Goal: Feedback & Contribution: Contribute content

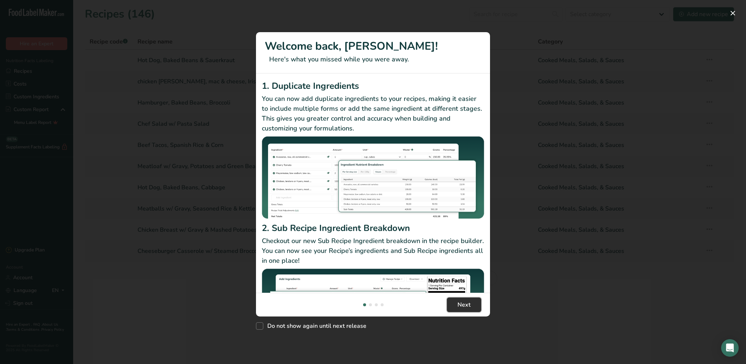
click at [474, 301] on button "Next" at bounding box center [464, 305] width 34 height 15
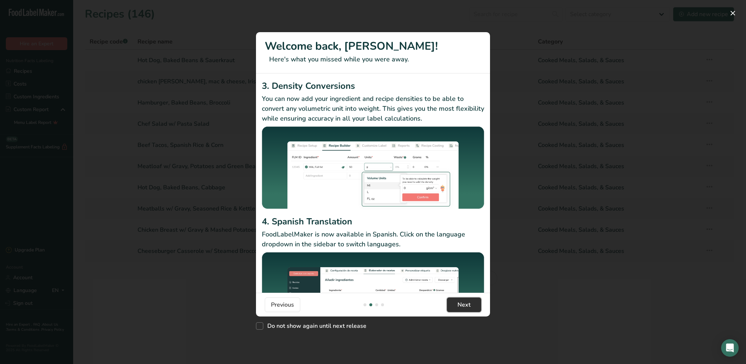
click at [474, 301] on button "Next" at bounding box center [464, 305] width 34 height 15
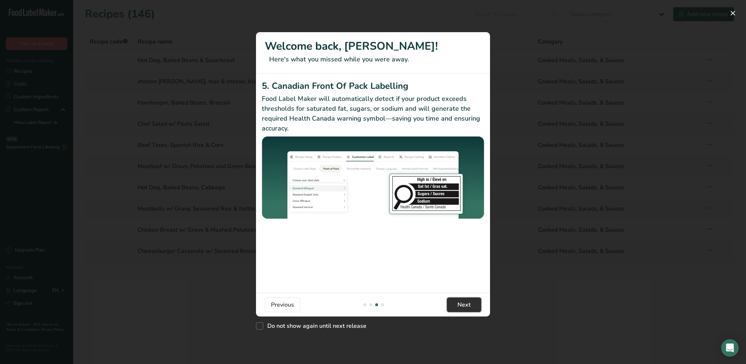
click at [474, 301] on button "Next" at bounding box center [464, 305] width 34 height 15
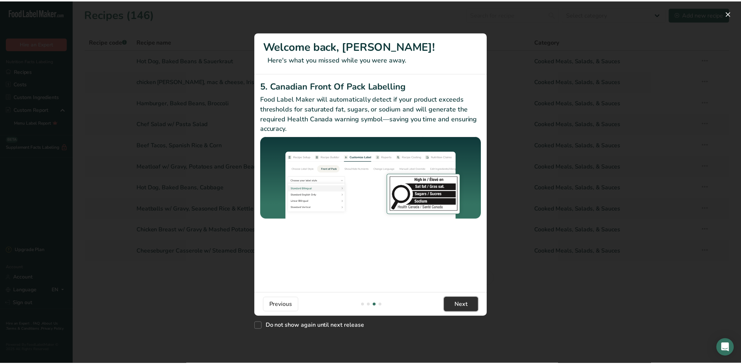
scroll to position [0, 702]
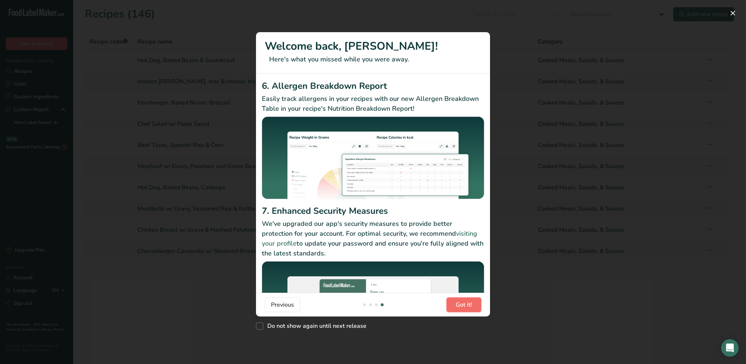
click at [474, 301] on button "Got it!" at bounding box center [464, 305] width 35 height 15
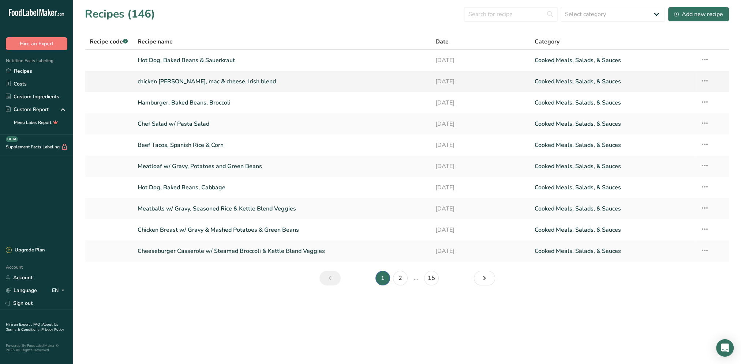
click at [222, 78] on link "chicken [PERSON_NAME], mac & cheese, Irish blend" at bounding box center [282, 81] width 289 height 15
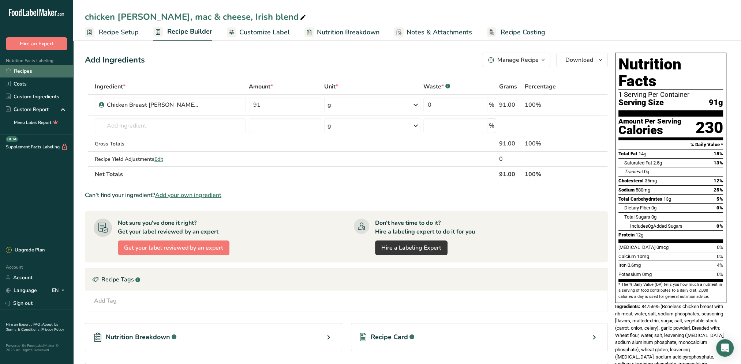
click at [25, 75] on link "Recipes" at bounding box center [36, 71] width 73 height 13
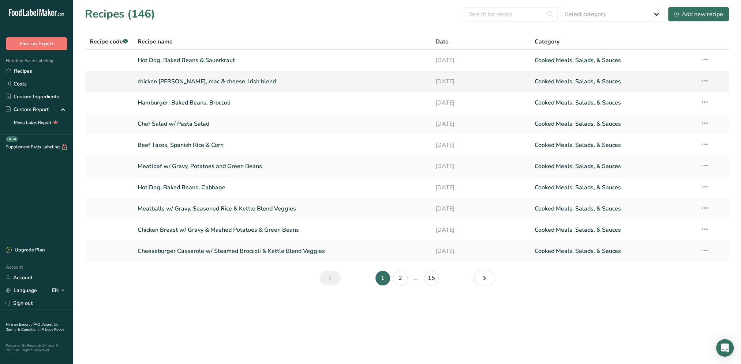
drag, startPoint x: 245, startPoint y: 83, endPoint x: 702, endPoint y: 80, distance: 456.8
click at [702, 80] on icon at bounding box center [704, 80] width 9 height 13
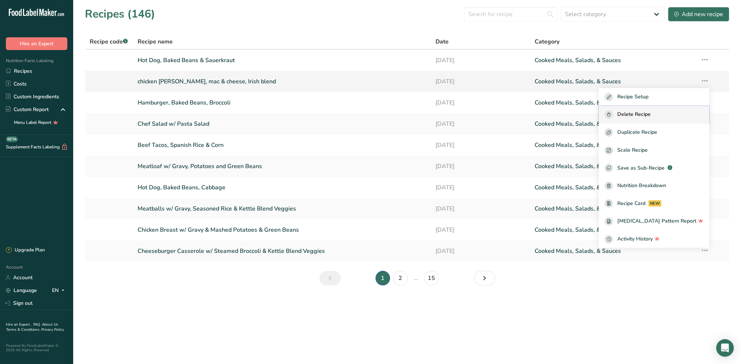
click at [650, 113] on span "Delete Recipe" at bounding box center [633, 114] width 33 height 8
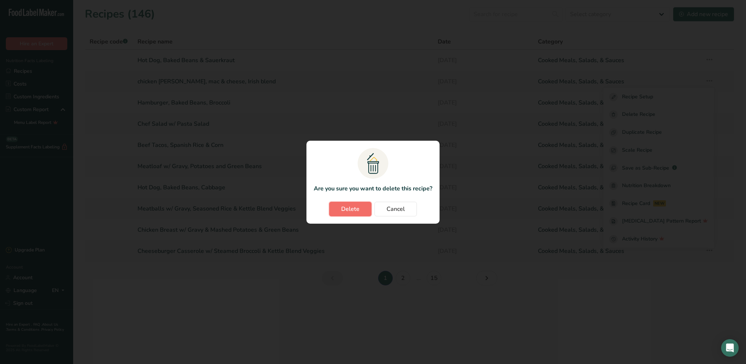
click at [358, 213] on span "Delete" at bounding box center [350, 209] width 18 height 9
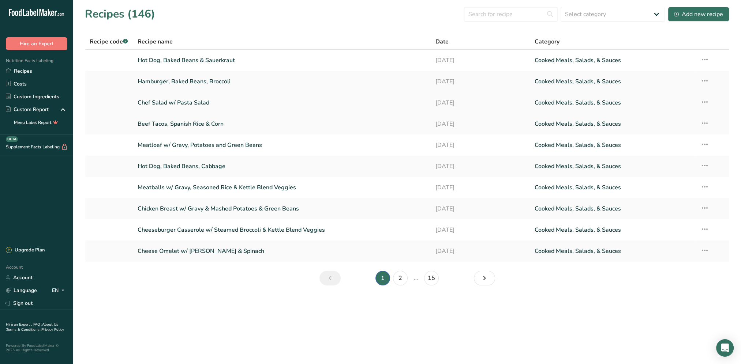
click at [707, 102] on icon at bounding box center [704, 101] width 9 height 13
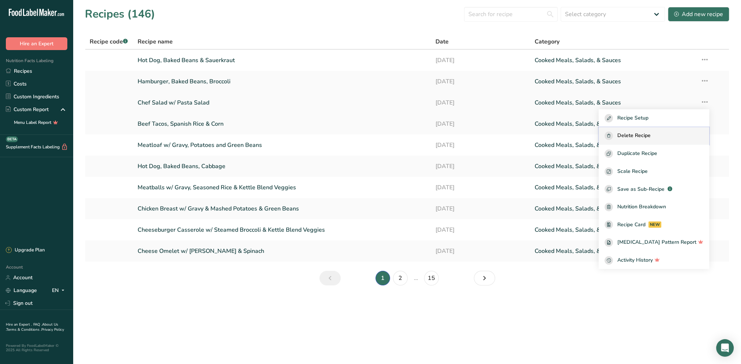
click at [640, 140] on span "Delete Recipe" at bounding box center [633, 136] width 33 height 8
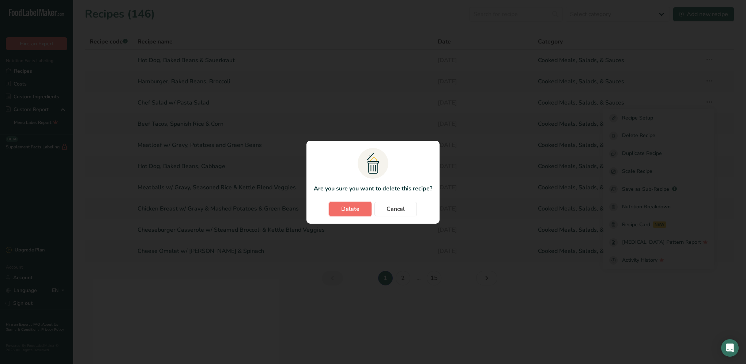
click at [350, 208] on span "Delete" at bounding box center [350, 209] width 18 height 9
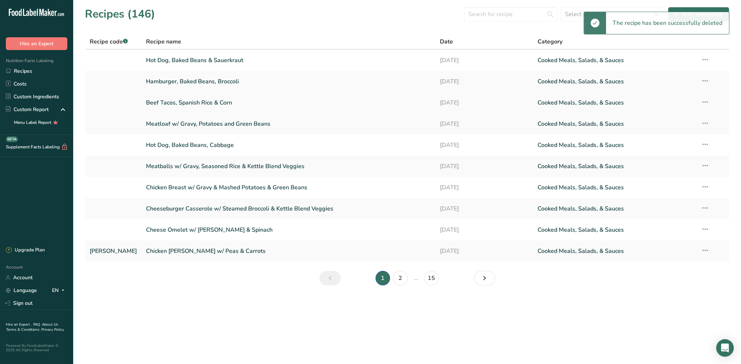
click at [204, 106] on link "Beef Tacos, Spanish Rice & Corn" at bounding box center [288, 102] width 285 height 15
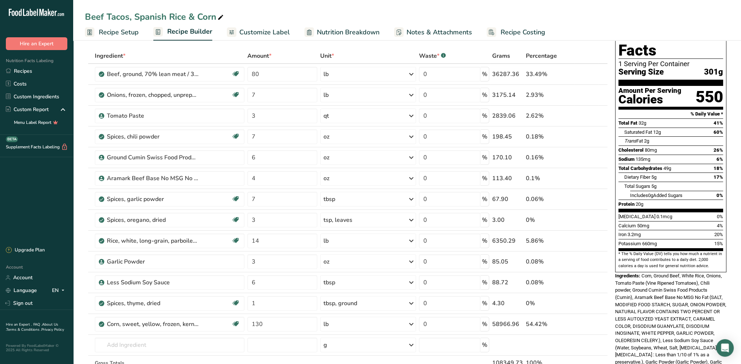
scroll to position [146, 0]
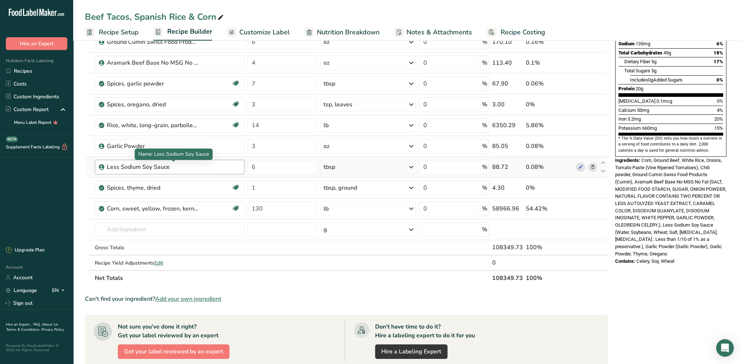
click at [130, 165] on div "Less Sodium Soy Sauce" at bounding box center [152, 167] width 91 height 9
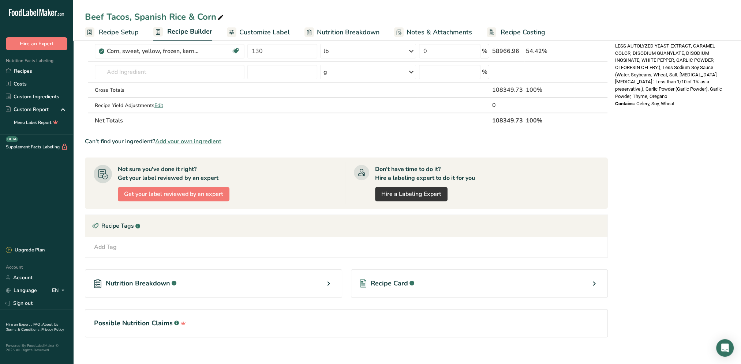
scroll to position [310, 0]
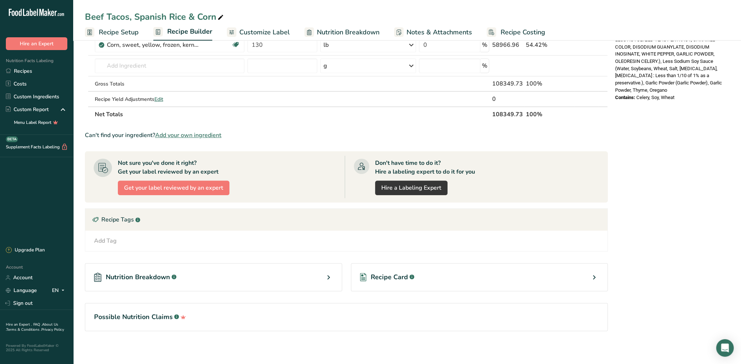
click at [167, 272] on span "Nutrition Breakdown" at bounding box center [138, 277] width 64 height 10
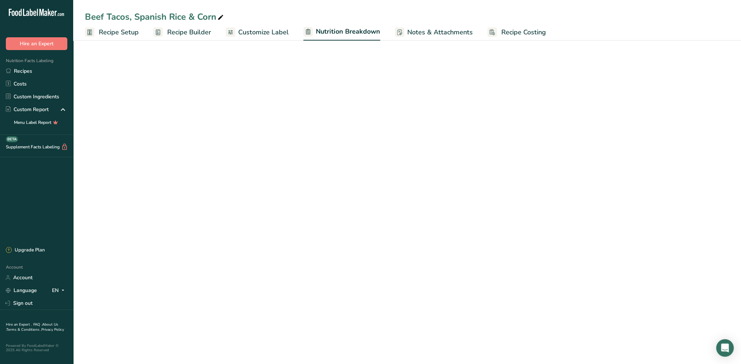
select select "Calories"
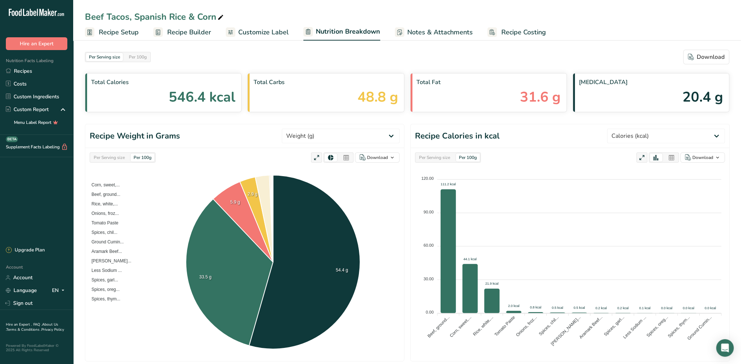
click at [257, 30] on span "Customize Label" at bounding box center [263, 32] width 50 height 10
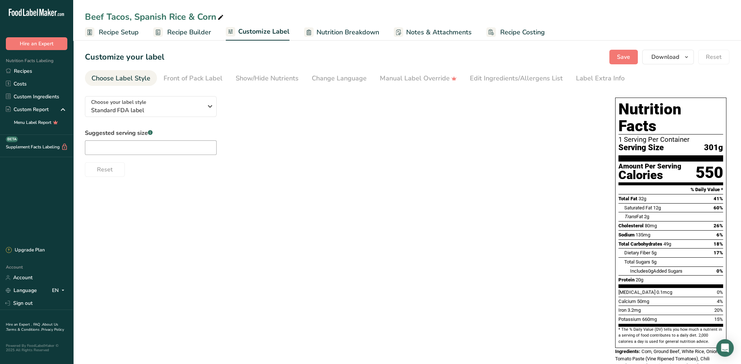
click at [122, 31] on span "Recipe Setup" at bounding box center [119, 32] width 40 height 10
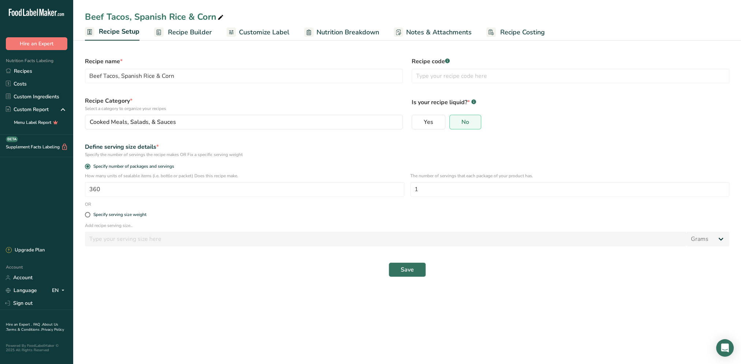
click at [189, 29] on span "Recipe Builder" at bounding box center [190, 32] width 44 height 10
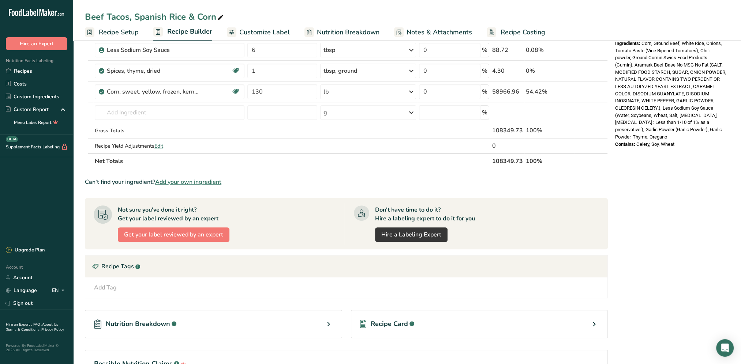
scroll to position [310, 0]
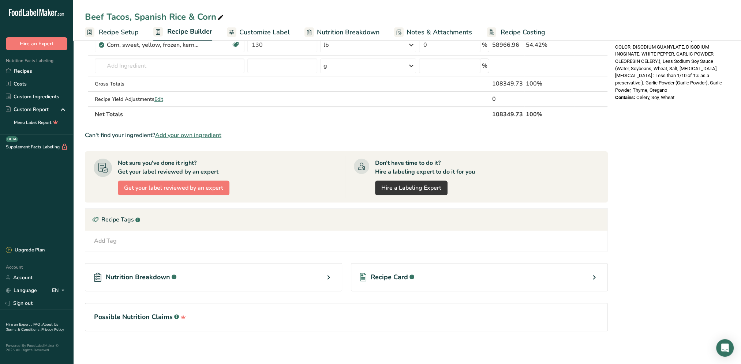
click at [400, 278] on span "Recipe Card" at bounding box center [388, 277] width 37 height 10
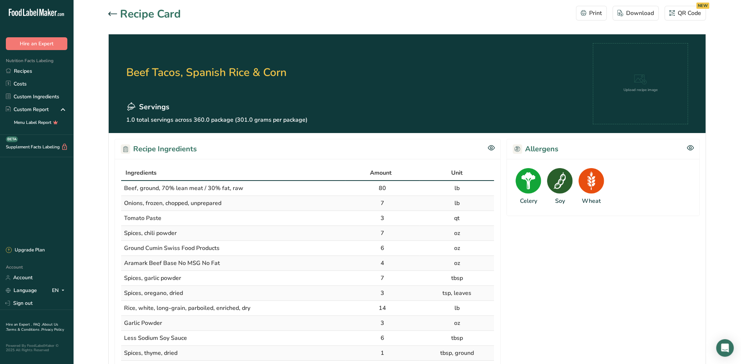
click at [528, 183] on img at bounding box center [528, 181] width 26 height 26
click at [693, 147] on icon at bounding box center [689, 148] width 7 height 5
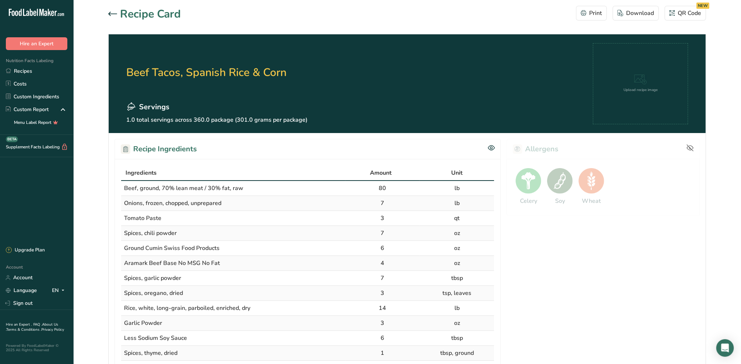
click at [689, 147] on icon at bounding box center [689, 148] width 7 height 7
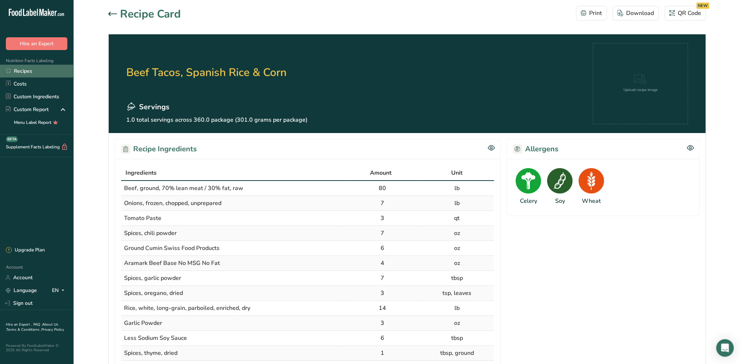
click at [30, 76] on link "Recipes" at bounding box center [36, 71] width 73 height 13
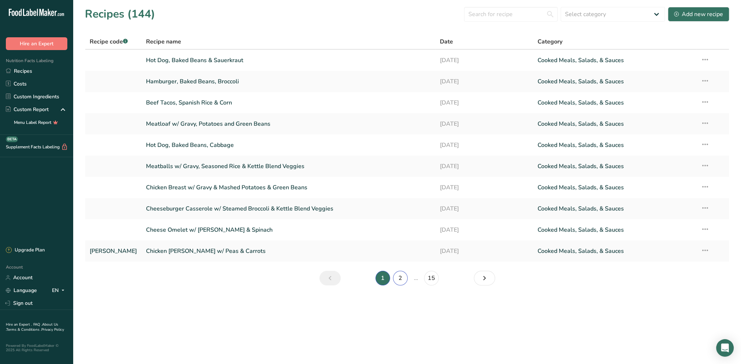
click at [398, 280] on link "2" at bounding box center [400, 278] width 15 height 15
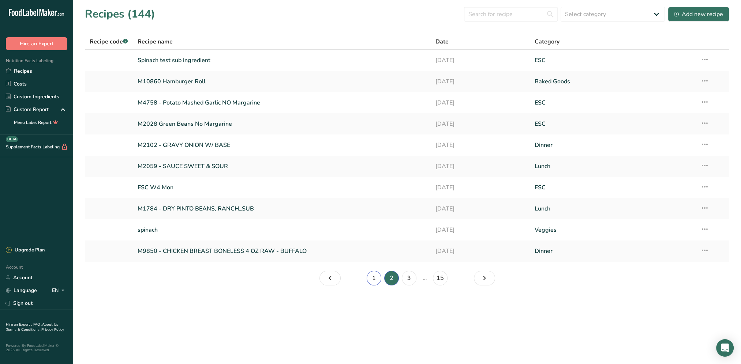
click at [373, 280] on link "1" at bounding box center [373, 278] width 15 height 15
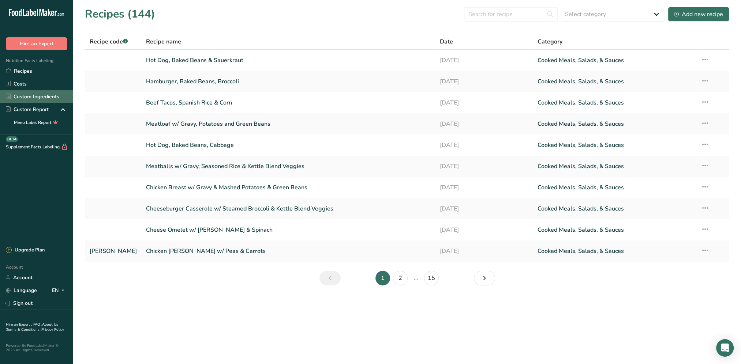
click at [37, 96] on link "Custom Ingredients" at bounding box center [36, 96] width 73 height 13
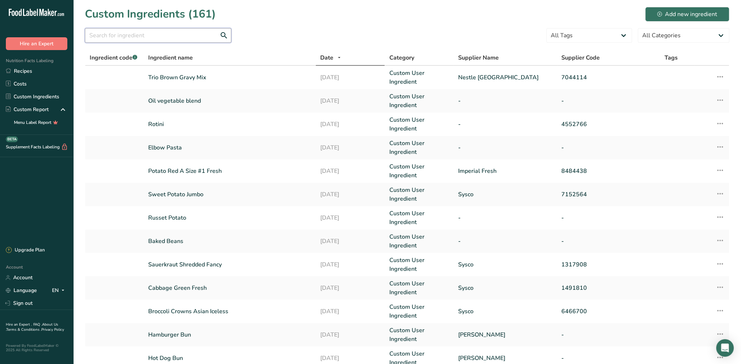
click at [162, 40] on input "text" at bounding box center [158, 35] width 146 height 15
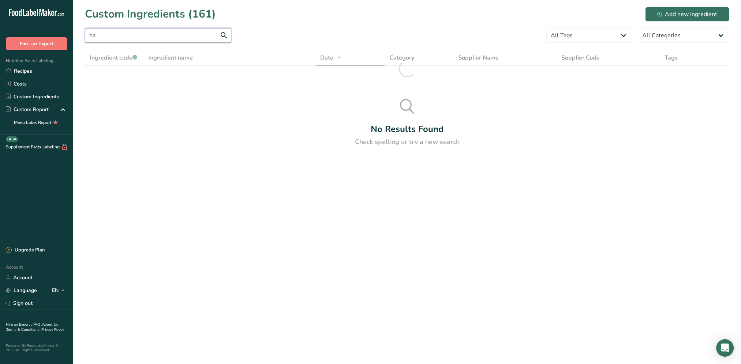
type input "h"
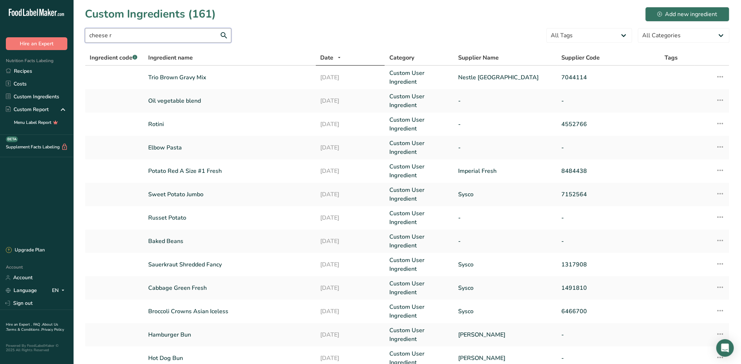
type input "cheese ra"
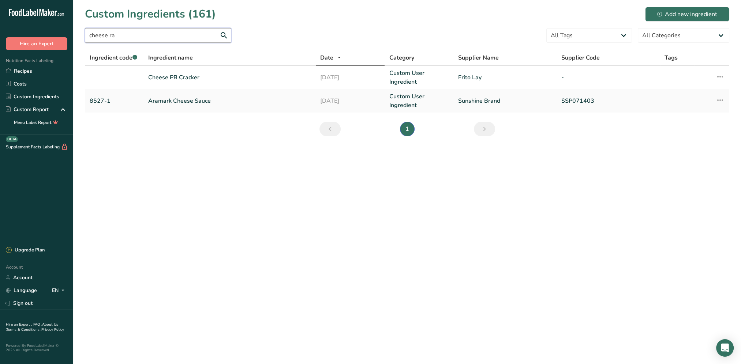
drag, startPoint x: 162, startPoint y: 40, endPoint x: 79, endPoint y: 48, distance: 83.8
click at [79, 48] on section "Custom Ingredients (161) Add new ingredient cheese ra All Tags Source of Antiox…" at bounding box center [406, 74] width 667 height 148
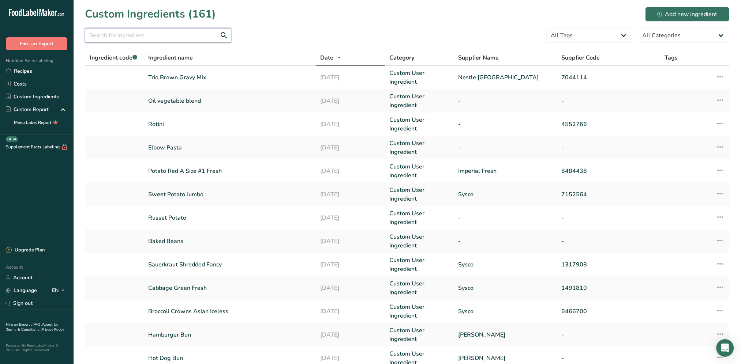
click at [123, 37] on input "text" at bounding box center [158, 35] width 146 height 15
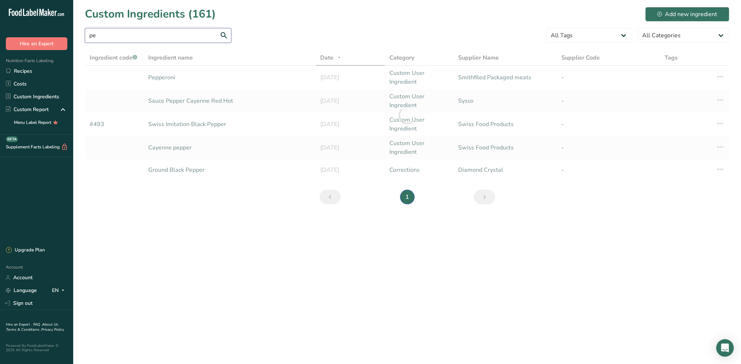
type input "p"
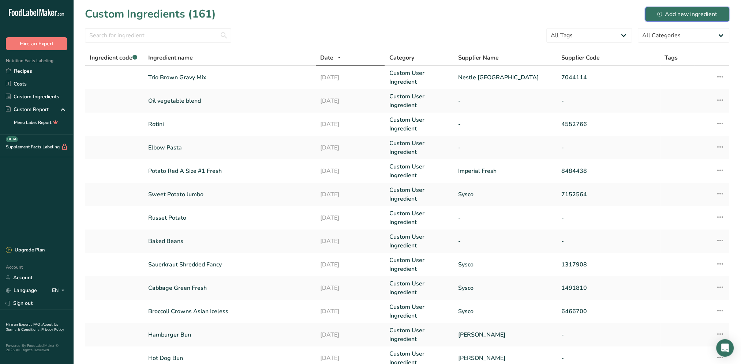
click at [663, 15] on div "Add new ingredient" at bounding box center [687, 14] width 60 height 9
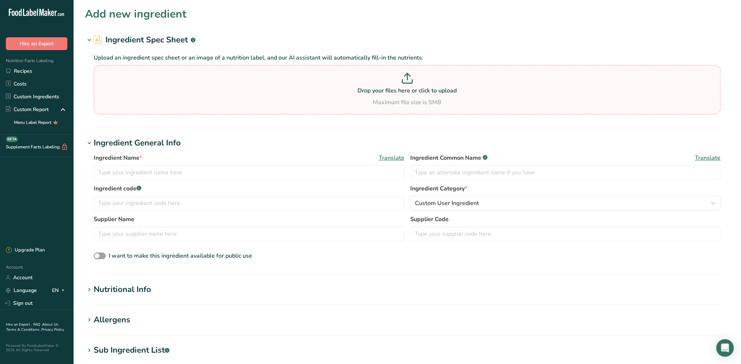
click at [373, 85] on p at bounding box center [406, 80] width 623 height 14
click at [373, 85] on input "Drop your files here or click to upload Maximum file size is 5MB" at bounding box center [407, 89] width 626 height 49
type input "C:\fakepath\turkey burger.pdf"
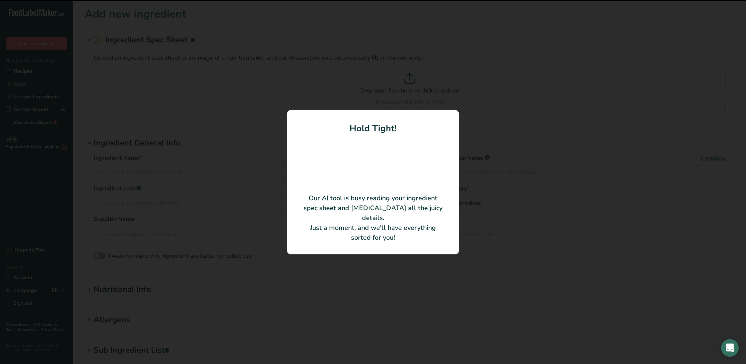
type input "White Turkey, [GEOGRAPHIC_DATA] Skin, Contains 2% or Less of Sugar, Salt, Natur…"
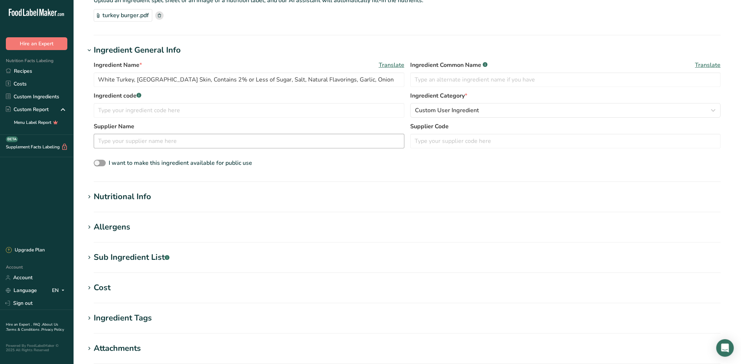
scroll to position [146, 0]
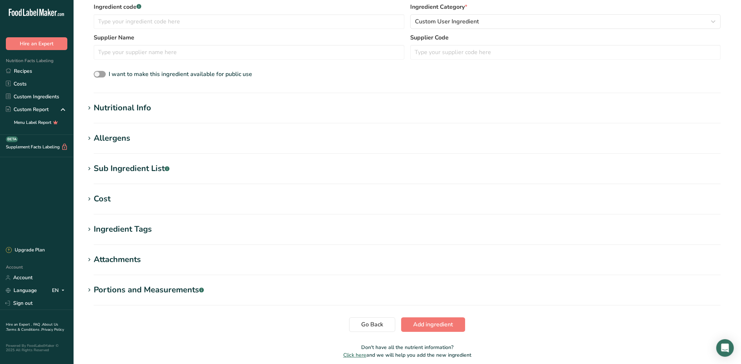
click at [124, 108] on div "Nutritional Info" at bounding box center [122, 108] width 57 height 12
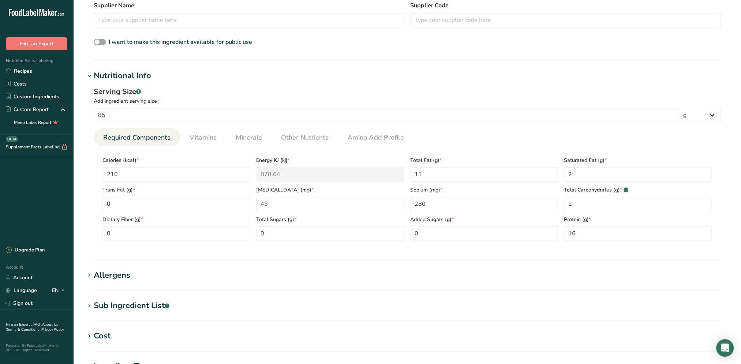
scroll to position [256, 0]
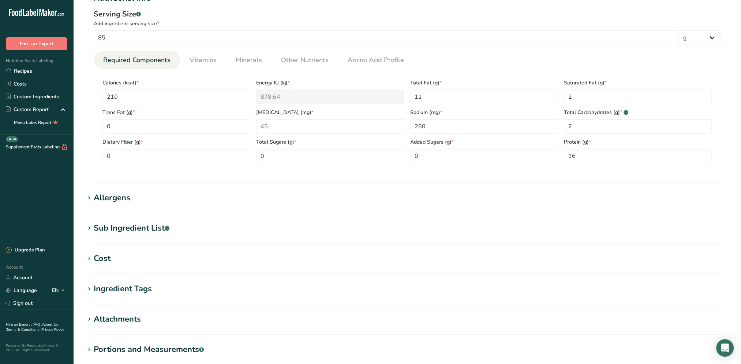
click at [120, 202] on div "Allergens" at bounding box center [112, 198] width 37 height 12
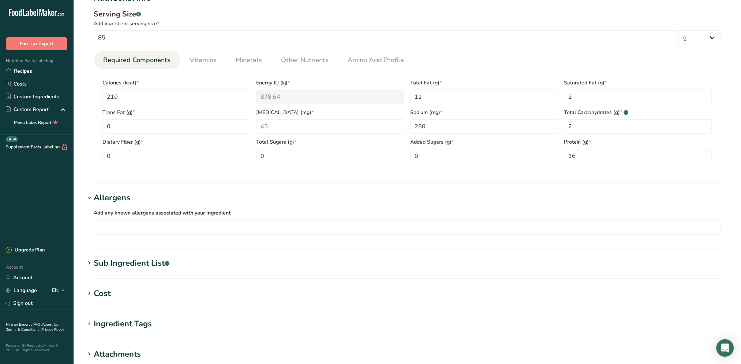
click at [125, 259] on div "Sub Ingredient List .a-a{fill:#347362;}.b-a{fill:#fff;}" at bounding box center [132, 263] width 76 height 12
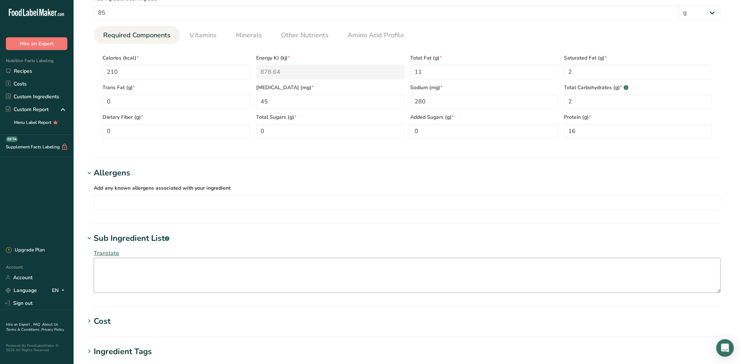
scroll to position [293, 0]
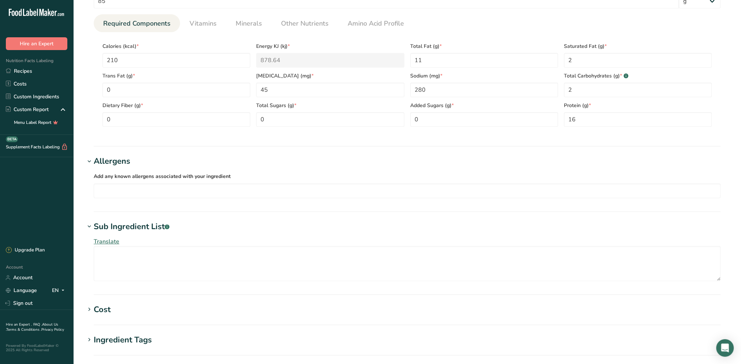
click at [100, 307] on div "Cost" at bounding box center [102, 310] width 17 height 12
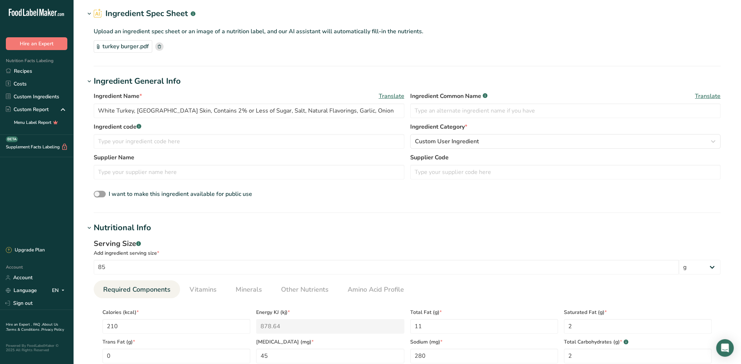
scroll to position [0, 0]
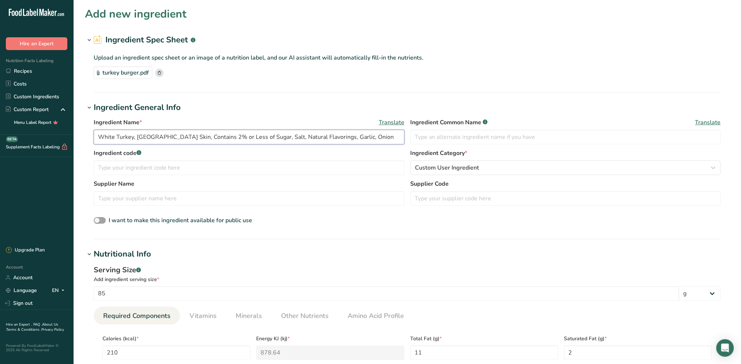
drag, startPoint x: 351, startPoint y: 139, endPoint x: 98, endPoint y: 140, distance: 253.1
click at [98, 140] on input "White Turkey, [GEOGRAPHIC_DATA] Skin, Contains 2% or Less of Sugar, Salt, Natur…" at bounding box center [249, 137] width 310 height 15
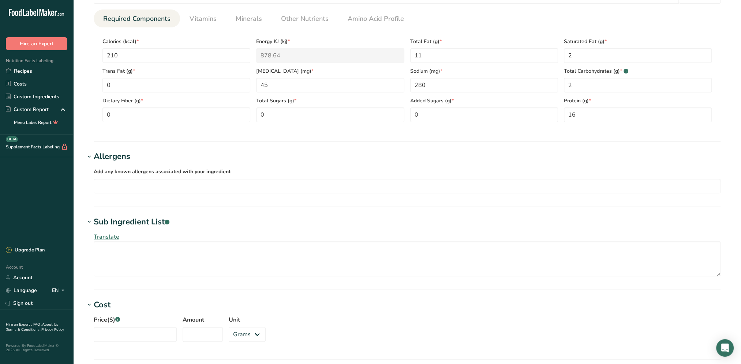
scroll to position [329, 0]
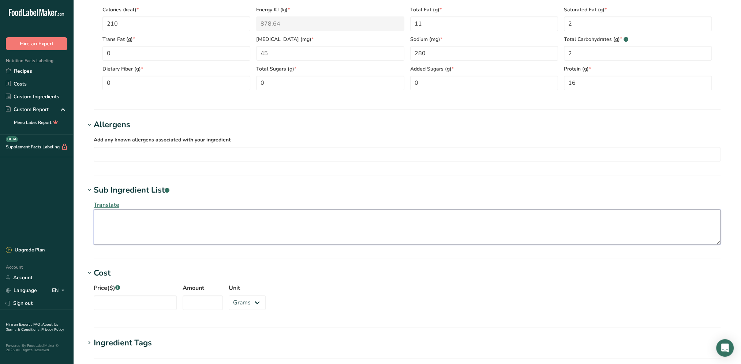
click at [125, 219] on textarea at bounding box center [407, 227] width 626 height 35
paste textarea "White Turkey, [GEOGRAPHIC_DATA] Skin, Contains 2% or Less of Sugar, Salt, Natur…"
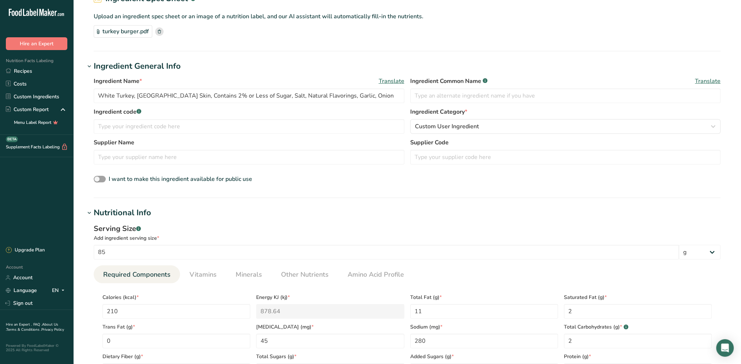
scroll to position [0, 0]
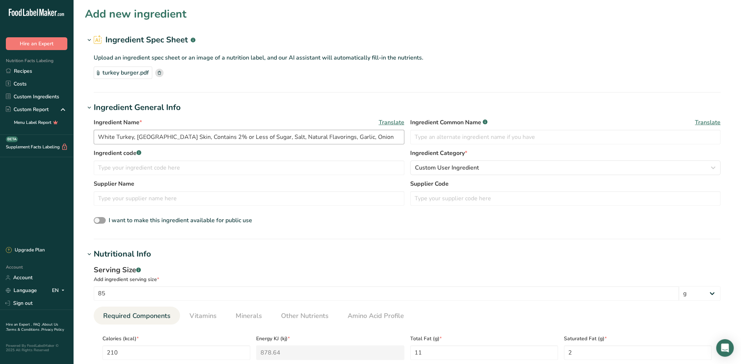
type textarea "White Turkey, [GEOGRAPHIC_DATA] Skin, Contains 2% or Less of Sugar, Salt, Natur…"
drag, startPoint x: 361, startPoint y: 136, endPoint x: 95, endPoint y: 141, distance: 266.6
click at [95, 141] on input "White Turkey, [GEOGRAPHIC_DATA] Skin, Contains 2% or Less of Sugar, Salt, Natur…" at bounding box center [249, 137] width 310 height 15
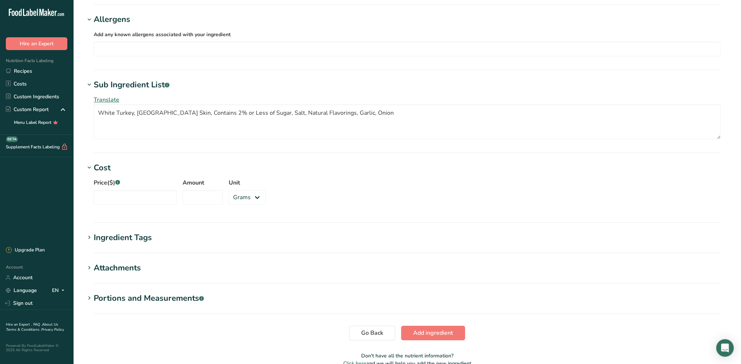
scroll to position [472, 0]
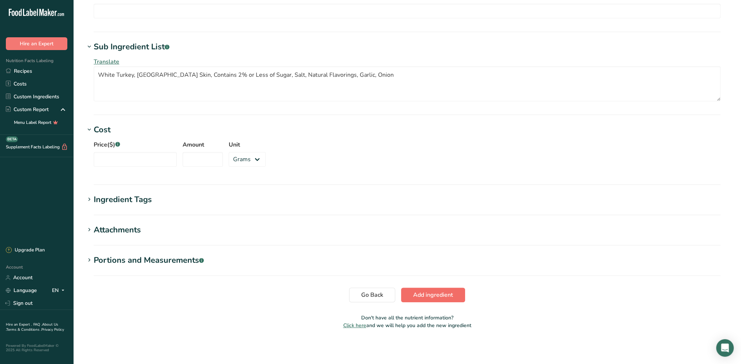
type input "turkey burger"
click at [432, 295] on span "Add ingredient" at bounding box center [433, 295] width 40 height 9
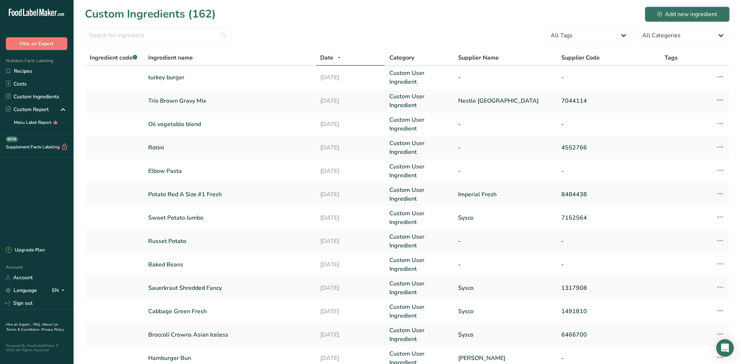
click at [684, 16] on div "Add new ingredient" at bounding box center [687, 14] width 60 height 9
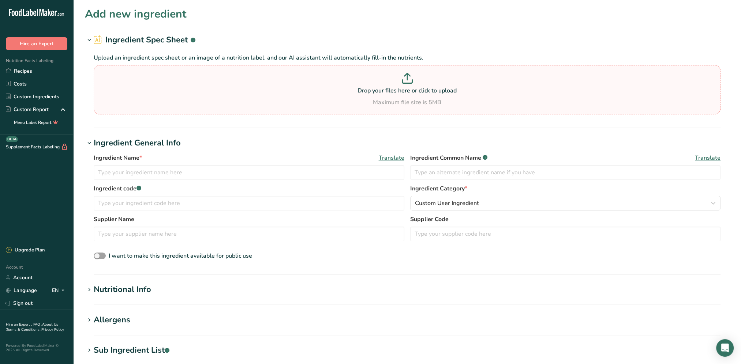
click at [321, 78] on p at bounding box center [406, 80] width 623 height 14
click at [321, 78] on input "Drop your files here or click to upload Maximum file size is 5MB" at bounding box center [407, 89] width 626 height 49
type input "C:\fakepath\green pepper.pdf"
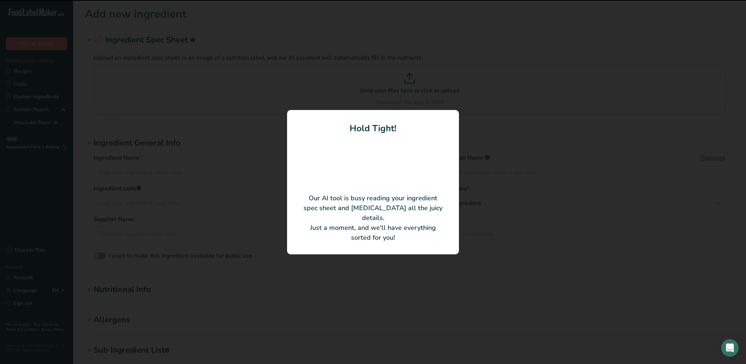
type input "Pepper Green Bell Medium Fresh"
type input "1000397"
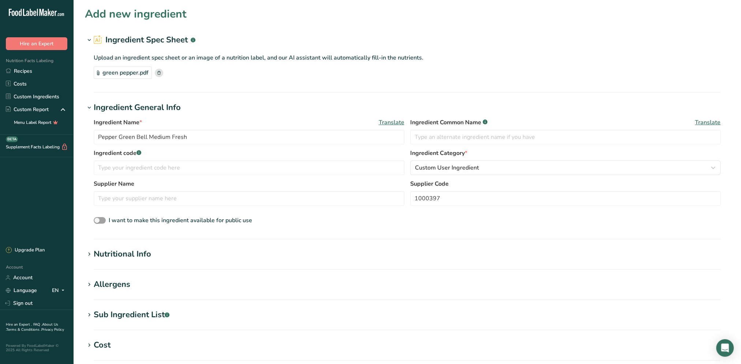
click at [120, 255] on div "Nutritional Info" at bounding box center [122, 254] width 57 height 12
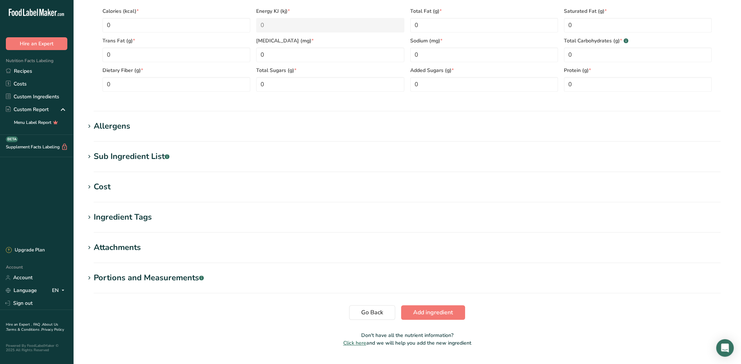
scroll to position [329, 0]
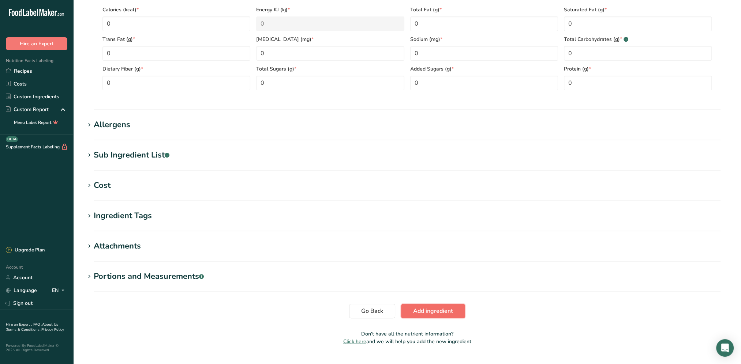
click at [439, 310] on span "Add ingredient" at bounding box center [433, 311] width 40 height 9
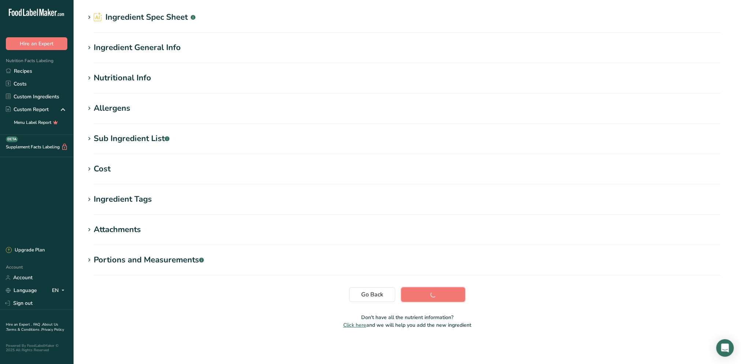
scroll to position [23, 0]
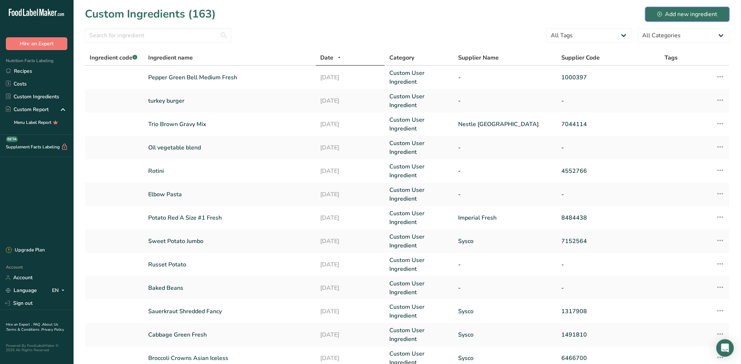
click at [670, 15] on div "Add new ingredient" at bounding box center [687, 14] width 60 height 9
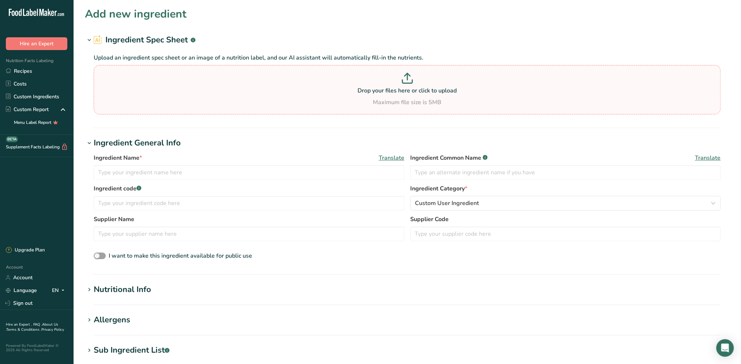
click at [291, 82] on p at bounding box center [406, 80] width 623 height 14
click at [291, 82] on input "Drop your files here or click to upload Maximum file size is 5MB" at bounding box center [407, 89] width 626 height 49
type input "C:\fakepath\hash brown.pdf"
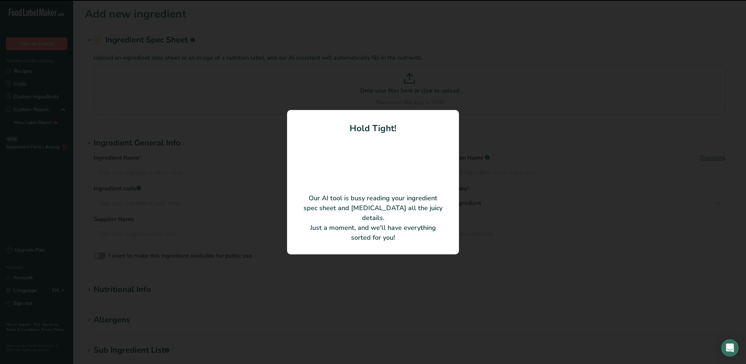
type input "Potato Hash Brown [PERSON_NAME]"
type input "120/63 G 0017354"
type input "63"
type input "110"
type KJ "460.24"
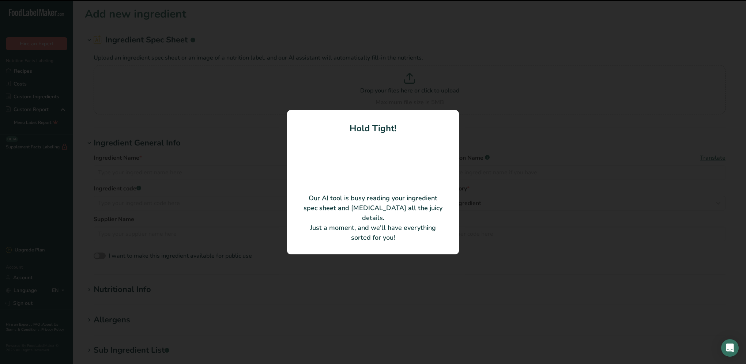
type Fat "6"
type Fat "1"
type Fat "0"
type input "0"
type input "280"
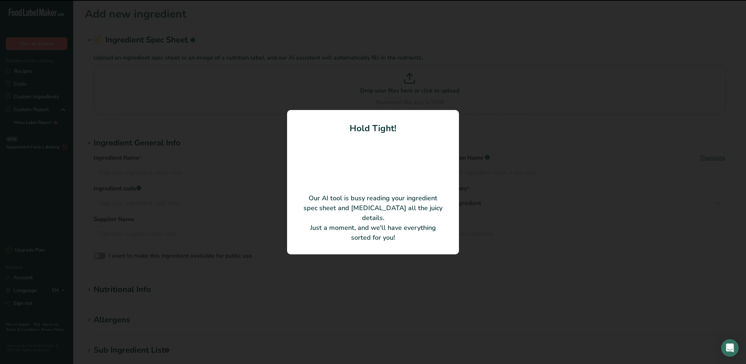
type Carbohydrates "12"
type Fiber "1"
type Sugars "1"
type Sugars "0"
type input "1"
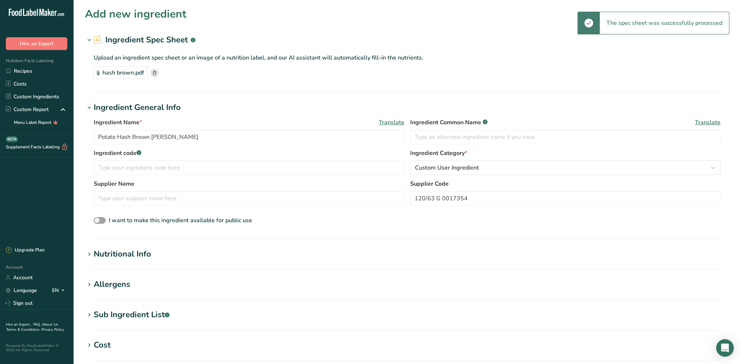
click at [139, 251] on div "Nutritional Info" at bounding box center [122, 254] width 57 height 12
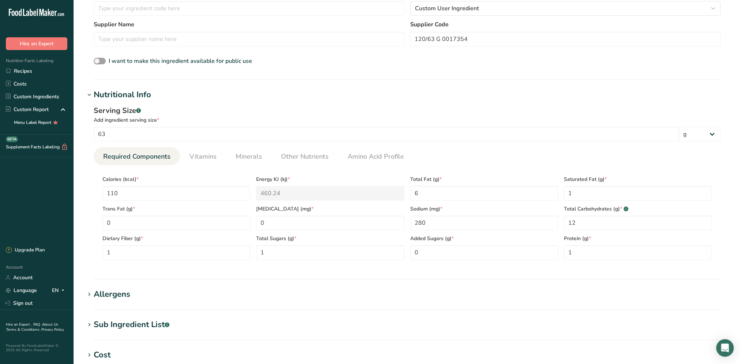
scroll to position [219, 0]
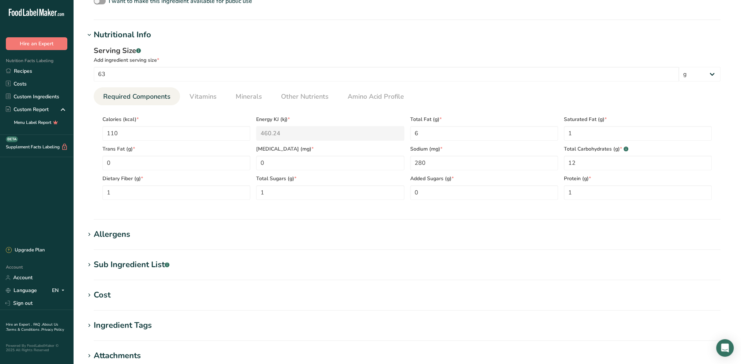
click at [136, 233] on h1 "Allergens" at bounding box center [407, 235] width 644 height 12
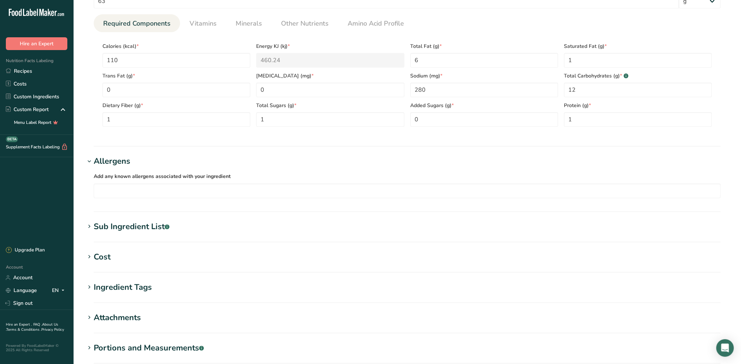
click at [150, 224] on div "Sub Ingredient List .a-a{fill:#347362;}.b-a{fill:#fff;}" at bounding box center [132, 227] width 76 height 12
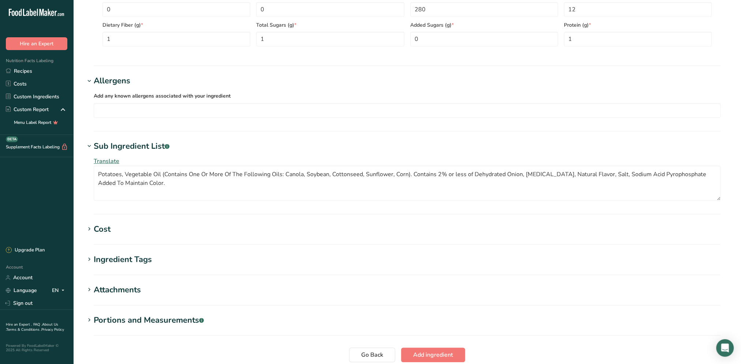
scroll to position [433, 0]
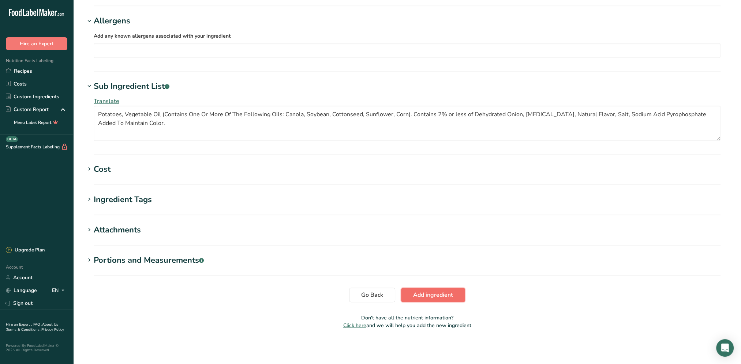
click at [416, 299] on button "Add ingredient" at bounding box center [433, 295] width 64 height 15
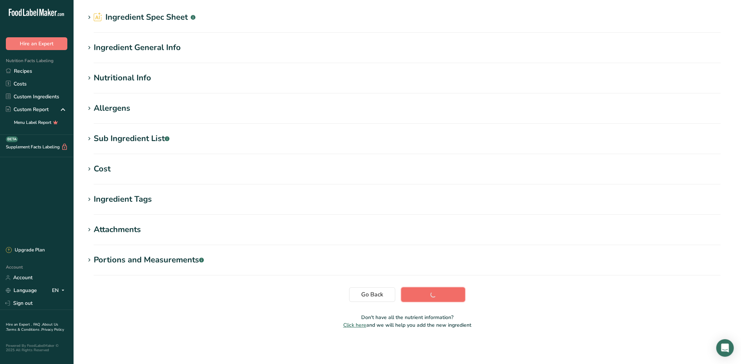
scroll to position [23, 0]
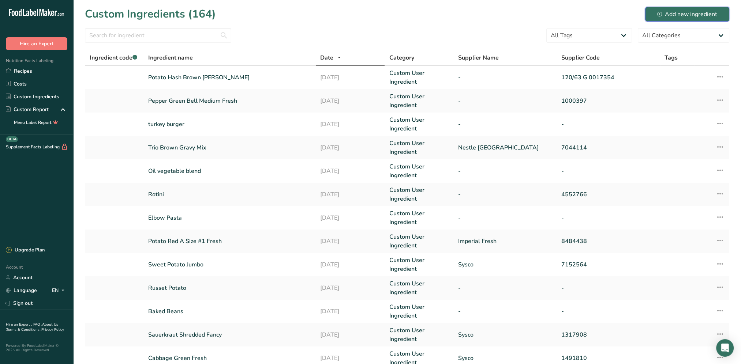
click at [686, 17] on div "Add new ingredient" at bounding box center [687, 14] width 60 height 9
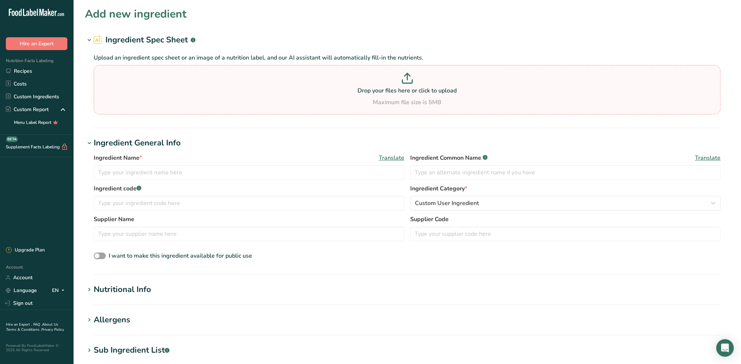
click at [244, 79] on p at bounding box center [406, 80] width 623 height 14
click at [244, 79] on input "Drop your files here or click to upload Maximum file size is 5MB" at bounding box center [407, 89] width 626 height 49
type input "C:\fakepath\scalloped.pdf"
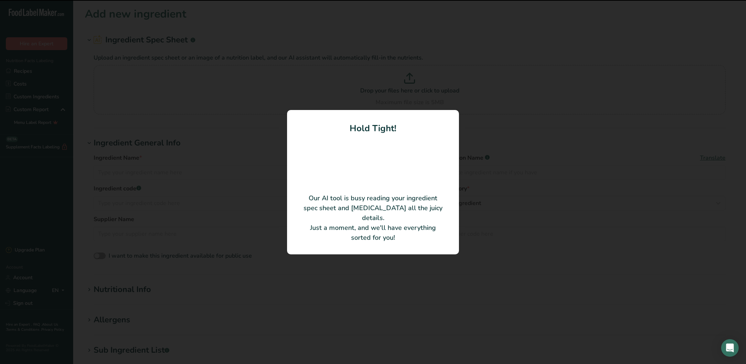
type input "Potato Scalloped Dehydrated Casserole Reduced Sodium"
type input "SYSCO"
type input "7489378"
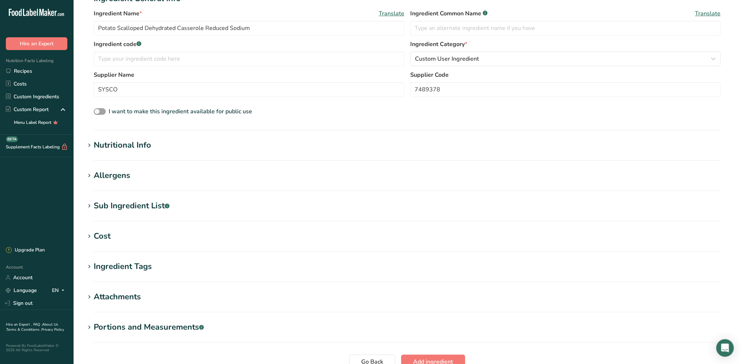
scroll to position [110, 0]
click at [132, 148] on div "Nutritional Info" at bounding box center [122, 145] width 57 height 12
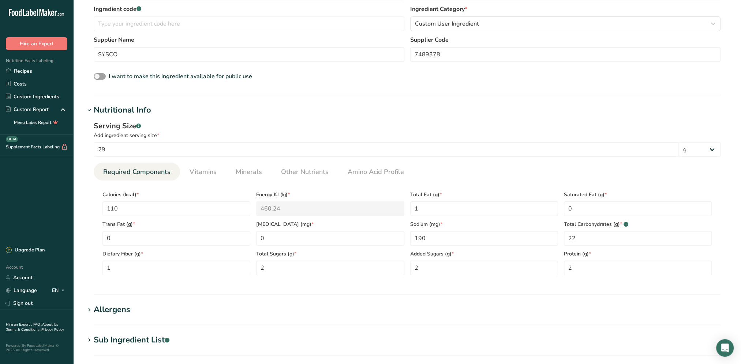
scroll to position [256, 0]
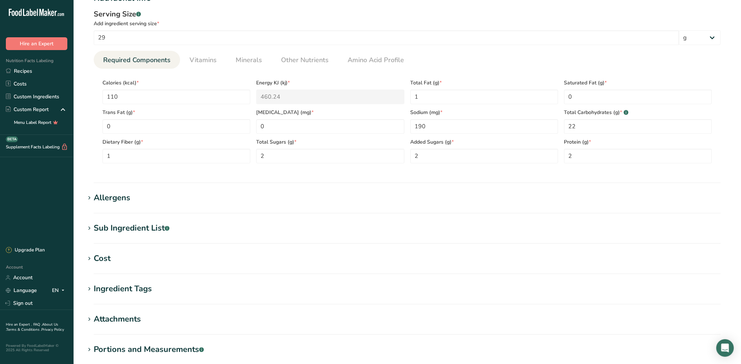
click at [103, 200] on div "Allergens" at bounding box center [112, 198] width 37 height 12
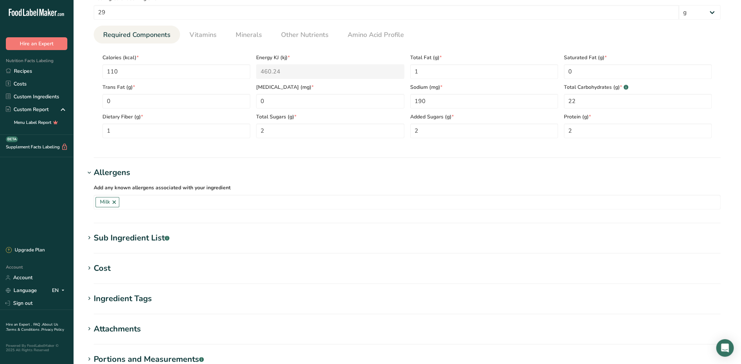
scroll to position [293, 0]
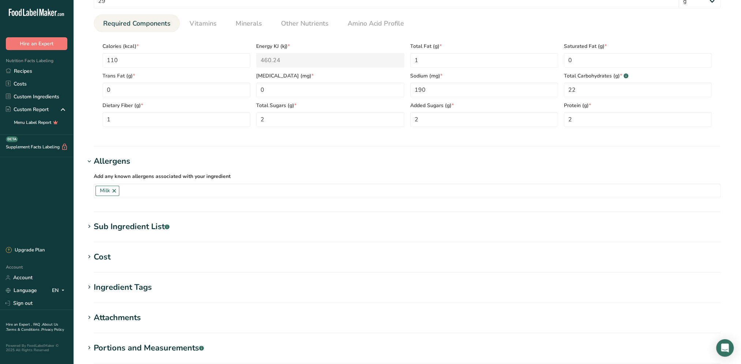
click at [126, 231] on div "Sub Ingredient List .a-a{fill:#347362;}.b-a{fill:#fff;}" at bounding box center [132, 227] width 76 height 12
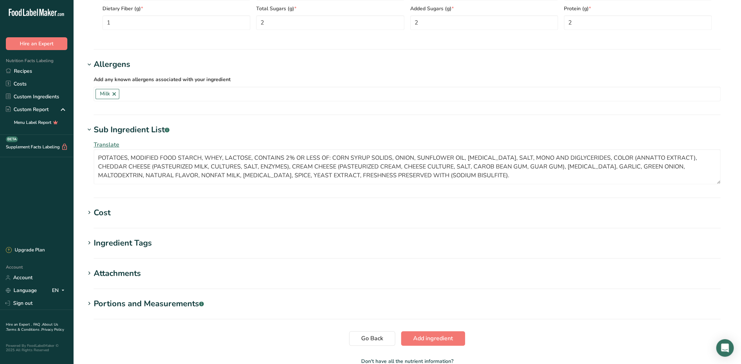
scroll to position [402, 0]
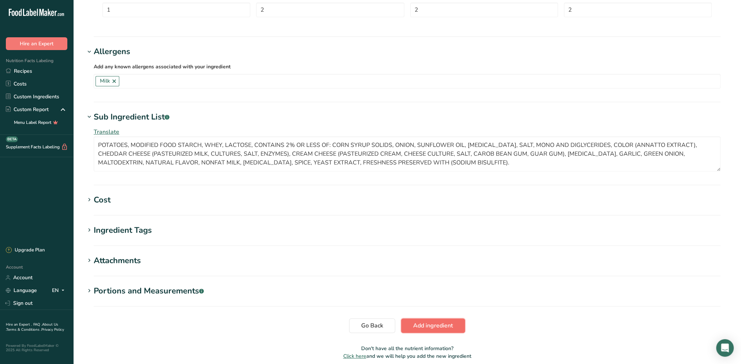
click at [429, 325] on span "Add ingredient" at bounding box center [433, 325] width 40 height 9
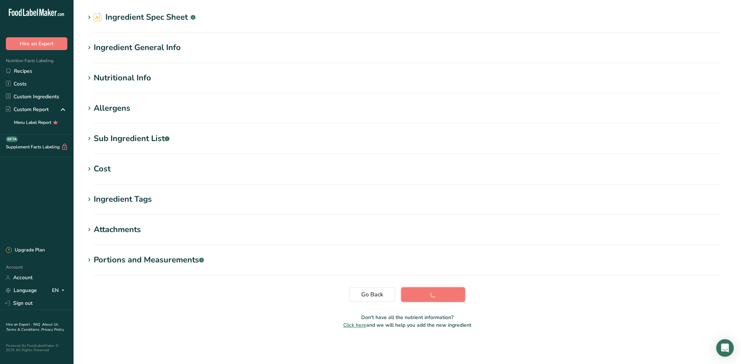
scroll to position [23, 0]
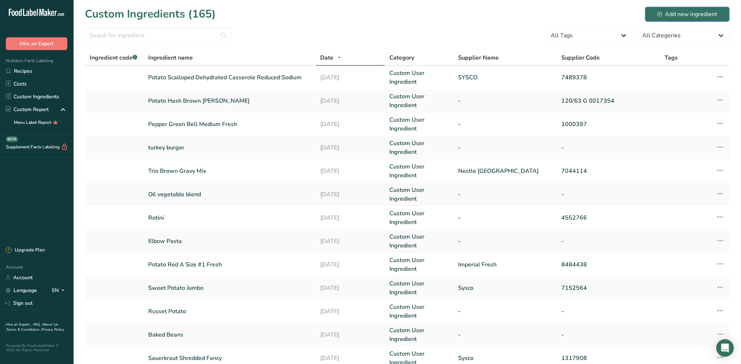
click at [690, 12] on div "Add new ingredient" at bounding box center [687, 14] width 60 height 9
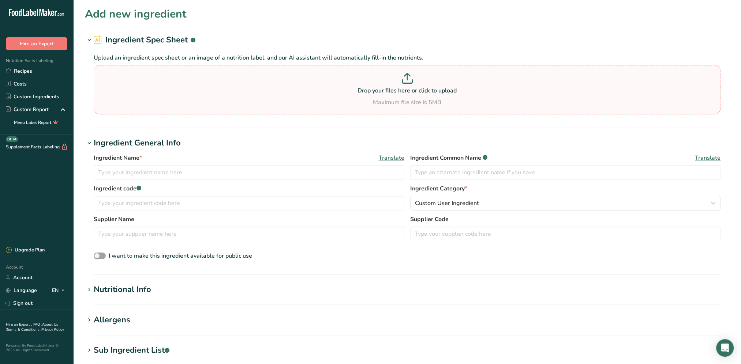
click at [327, 90] on p "Drop your files here or click to upload" at bounding box center [406, 90] width 623 height 9
click at [327, 90] on input "Drop your files here or click to upload Maximum file size is 5MB" at bounding box center [407, 89] width 626 height 49
type input "C:\fakepath\tenders.pdf"
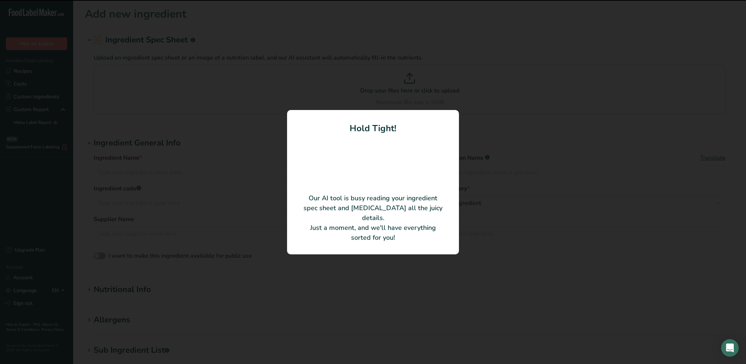
type input "Chicken Tenderloin Fritter Homestyle Fully-cooked"
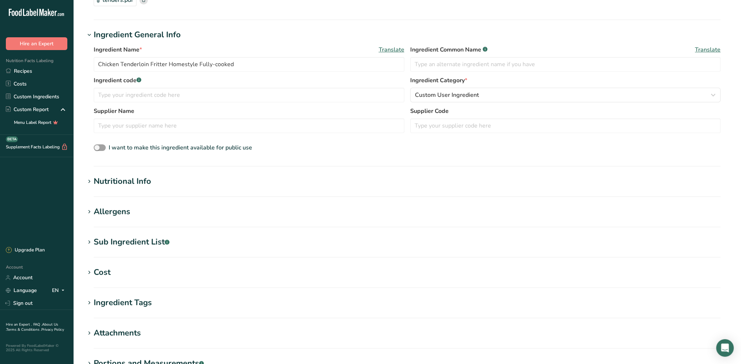
scroll to position [73, 0]
click at [129, 176] on div "Nutritional Info" at bounding box center [122, 181] width 57 height 12
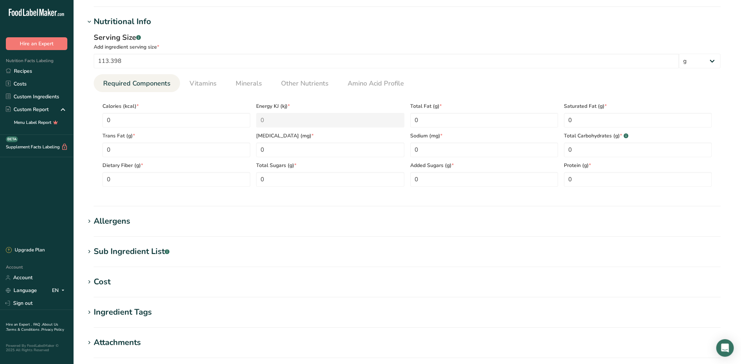
scroll to position [256, 0]
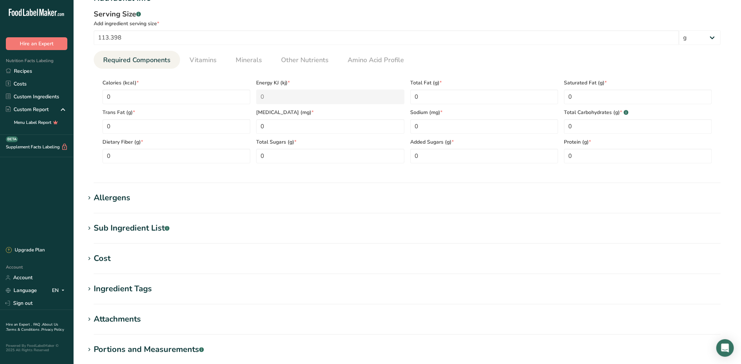
click at [109, 196] on div "Allergens" at bounding box center [112, 198] width 37 height 12
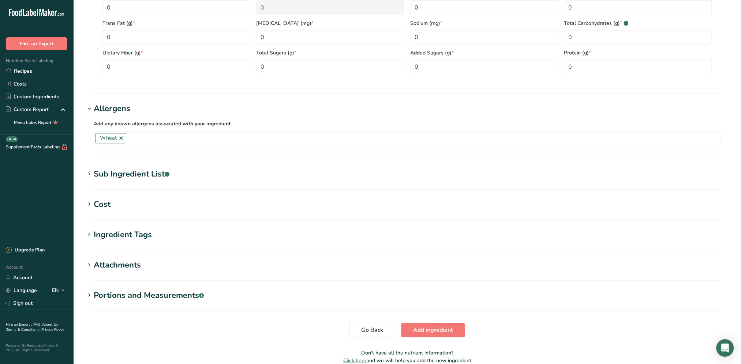
scroll to position [366, 0]
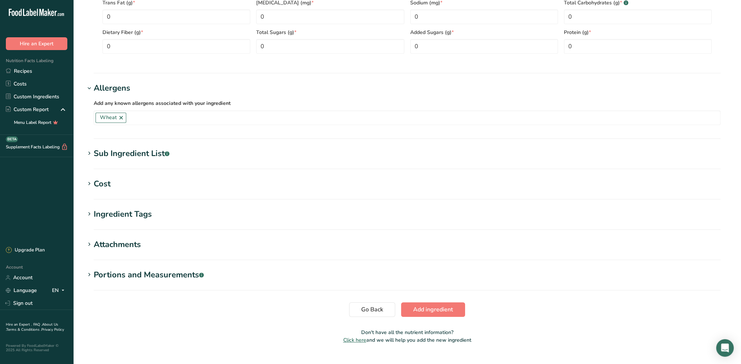
click at [142, 154] on div "Sub Ingredient List .a-a{fill:#347362;}.b-a{fill:#fff;}" at bounding box center [132, 154] width 76 height 12
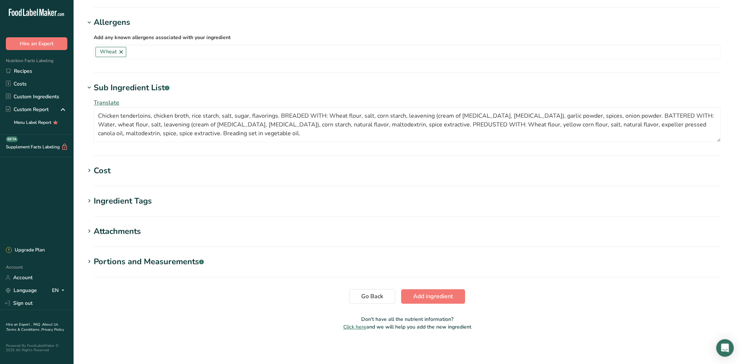
scroll to position [433, 0]
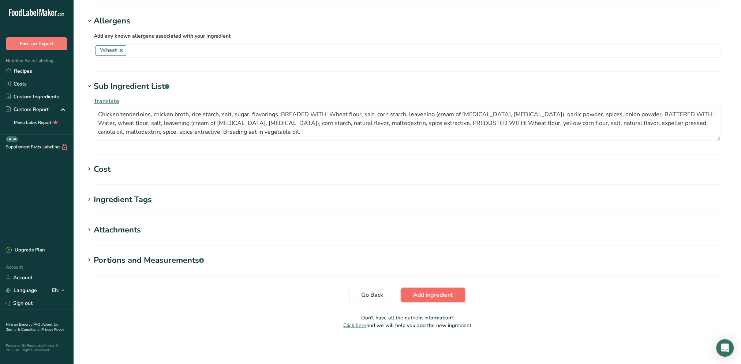
click at [423, 295] on span "Add ingredient" at bounding box center [433, 295] width 40 height 9
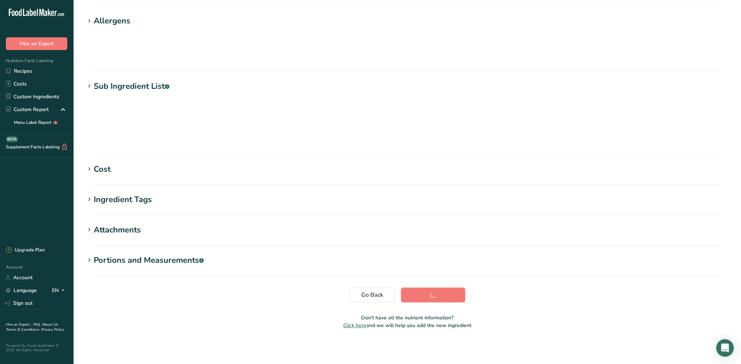
scroll to position [23, 0]
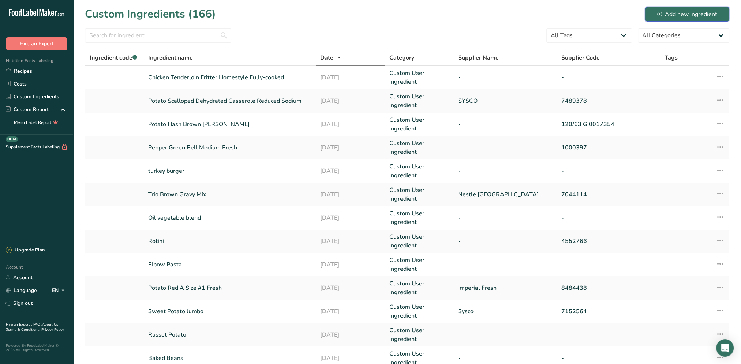
click at [667, 15] on div "Add new ingredient" at bounding box center [687, 14] width 60 height 9
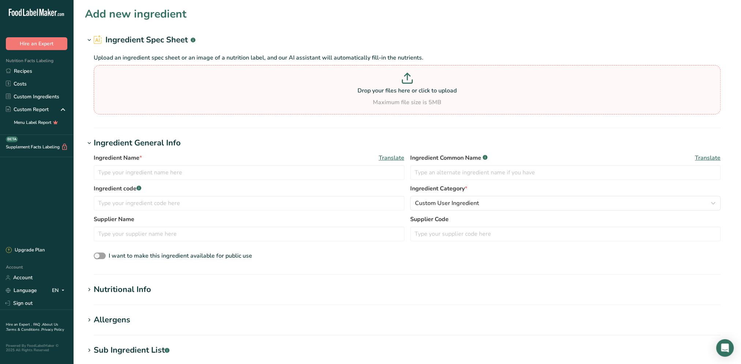
click at [243, 102] on div "Maximum file size is 5MB" at bounding box center [406, 102] width 623 height 9
click at [243, 102] on input "Drop your files here or click to upload Maximum file size is 5MB" at bounding box center [407, 89] width 626 height 49
type input "C:\fakepath\ravioli.pdf"
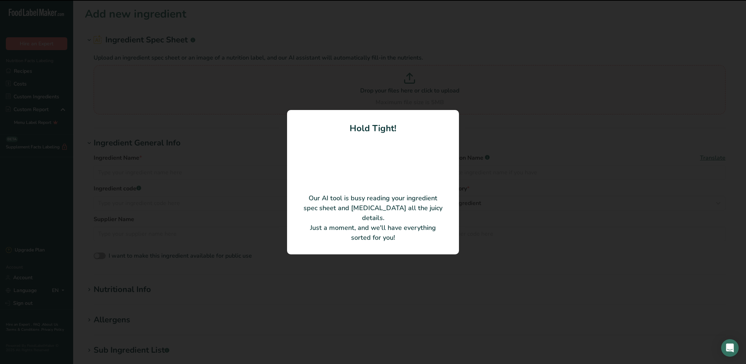
type input "Ravioli Cheese Jumbo Round"
type input "[PERSON_NAME]"
type input "7189163"
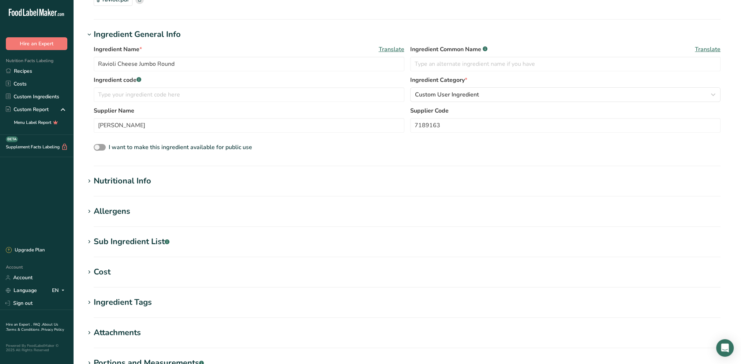
click at [127, 181] on div "Nutritional Info" at bounding box center [122, 181] width 57 height 12
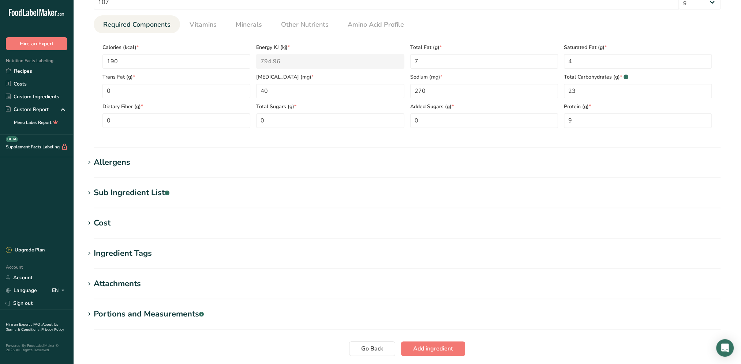
scroll to position [293, 0]
click at [111, 162] on div "Allergens" at bounding box center [112, 161] width 37 height 12
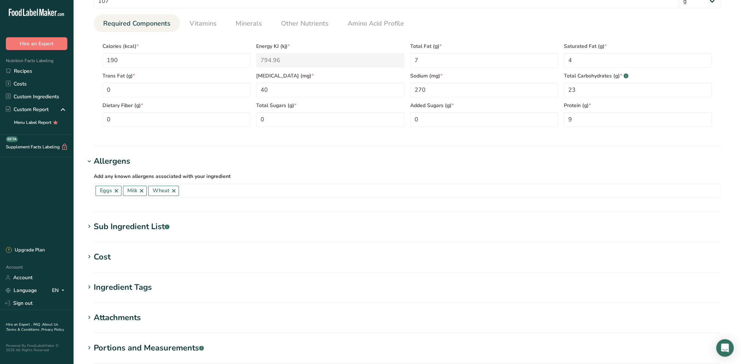
click at [137, 223] on div "Sub Ingredient List .a-a{fill:#347362;}.b-a{fill:#fff;}" at bounding box center [132, 227] width 76 height 12
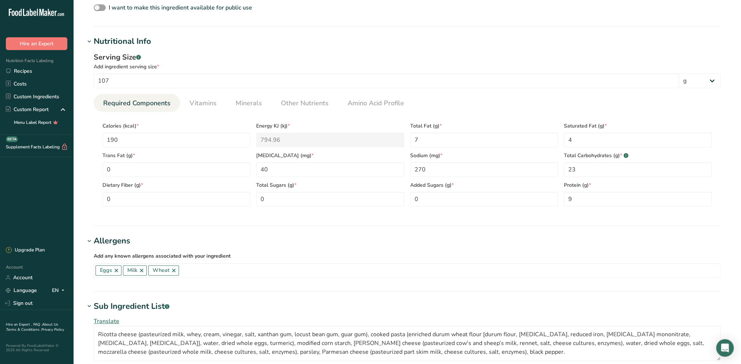
scroll to position [219, 0]
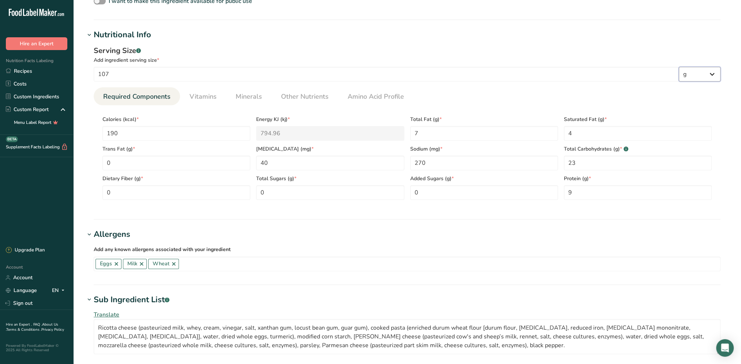
click at [714, 73] on select "g kg mg mcg lb oz l mL fl oz tbsp tsp cup qt gallon" at bounding box center [699, 74] width 42 height 15
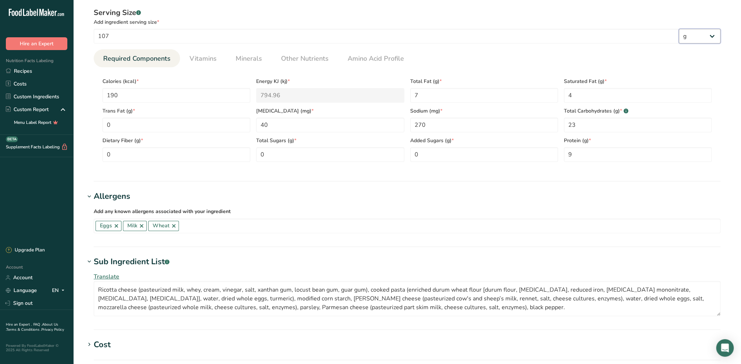
scroll to position [256, 0]
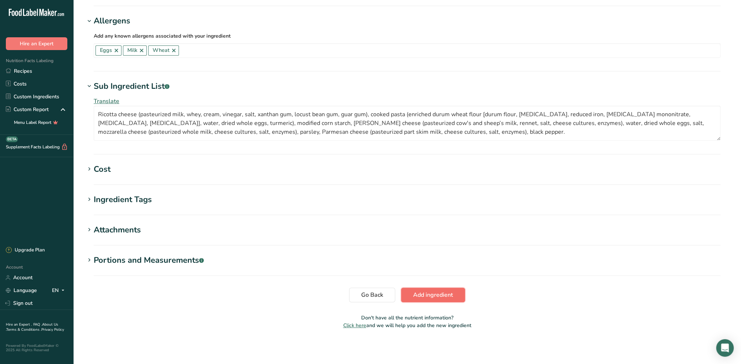
click at [428, 294] on span "Add ingredient" at bounding box center [433, 295] width 40 height 9
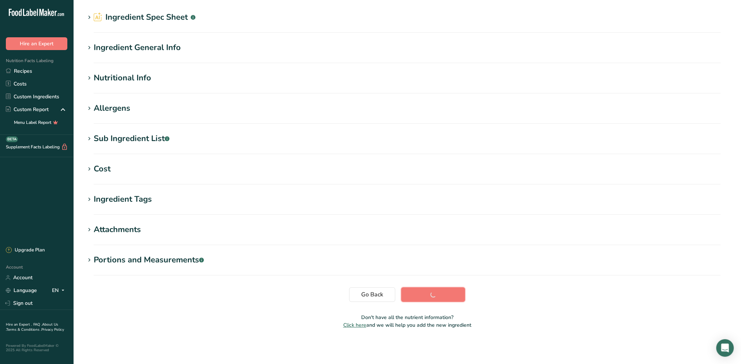
scroll to position [23, 0]
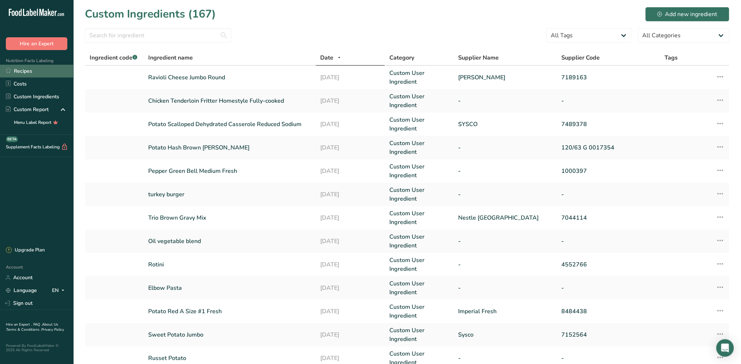
click at [18, 73] on link "Recipes" at bounding box center [36, 71] width 73 height 13
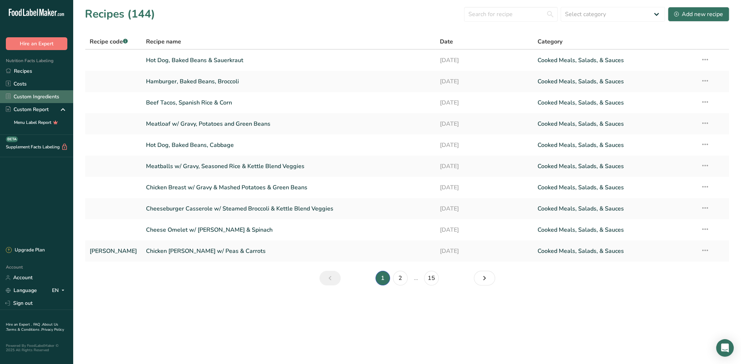
click at [47, 96] on link "Custom Ingredients" at bounding box center [36, 96] width 73 height 13
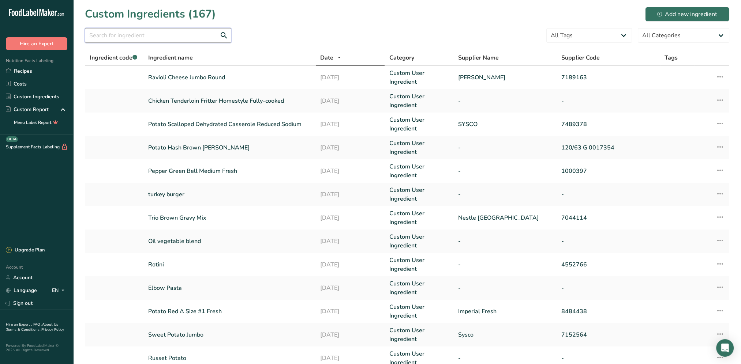
click at [159, 36] on input "text" at bounding box center [158, 35] width 146 height 15
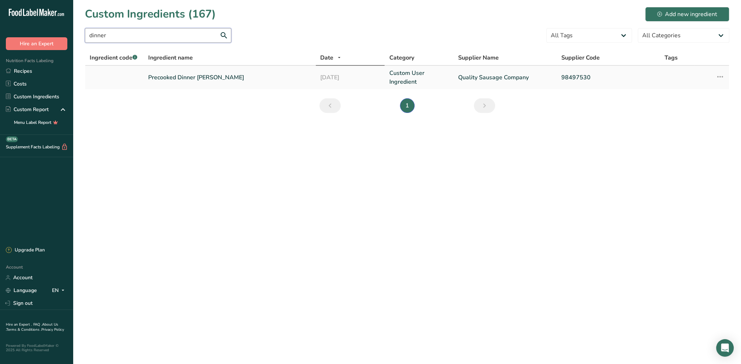
type input "dinner"
click at [197, 76] on link "Precooked Dinner [PERSON_NAME]" at bounding box center [229, 77] width 163 height 9
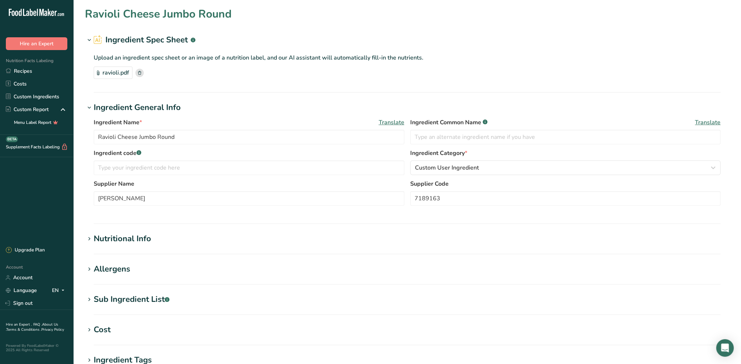
type input "Precooked Dinner [PERSON_NAME]"
type input "Quality Sausage Company"
type input "98497530"
type input "100"
type input "0"
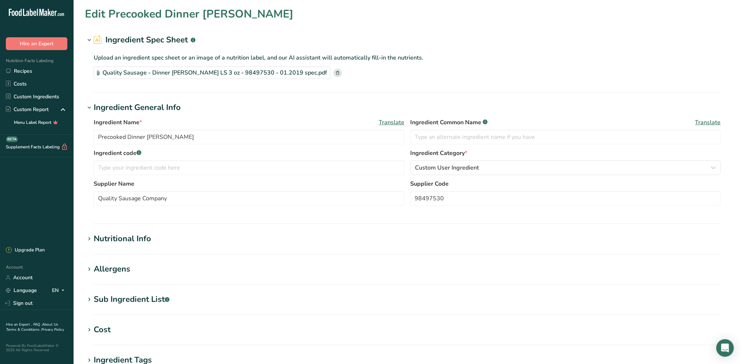
type KJ "0"
type Fat "18"
type Fat "0"
type input "0"
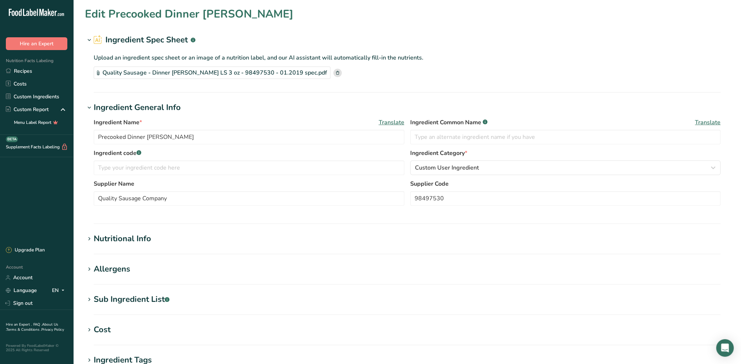
type input "800"
type Carbohydrates "0"
type Fiber "0"
type Sugars "0"
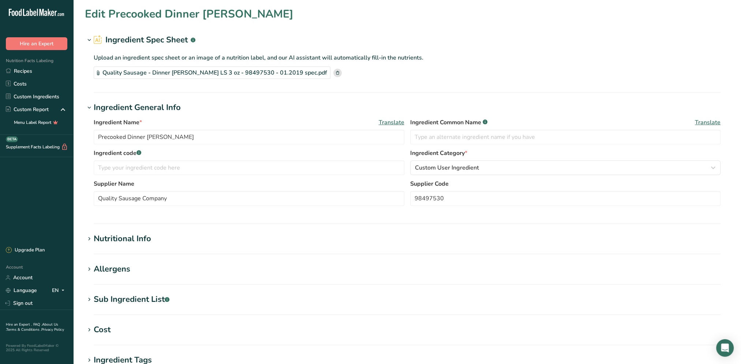
type input "0"
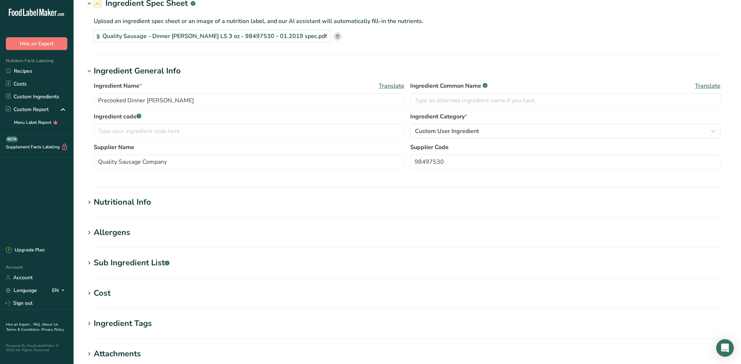
click at [108, 199] on div "Nutritional Info" at bounding box center [122, 202] width 57 height 12
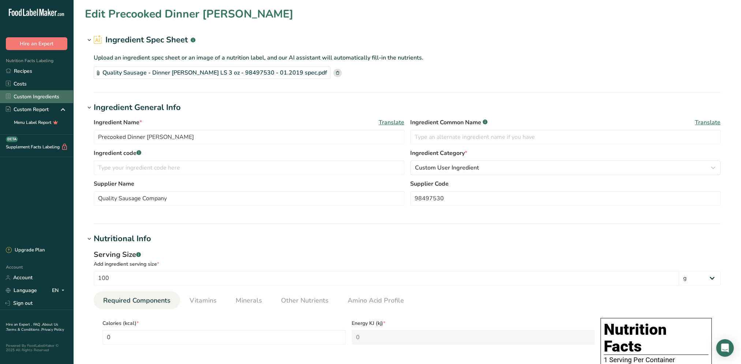
click at [32, 97] on link "Custom Ingredients" at bounding box center [36, 96] width 73 height 13
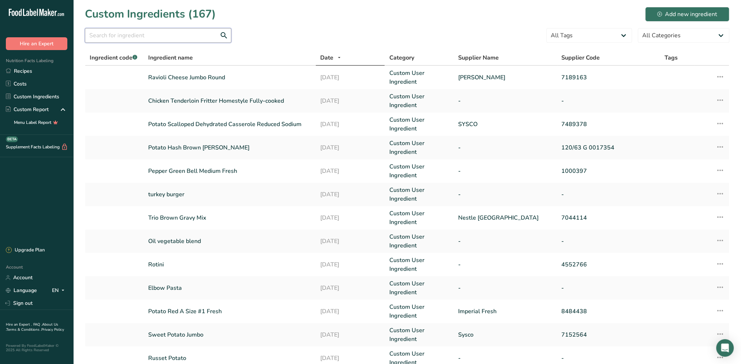
click at [141, 37] on input "text" at bounding box center [158, 35] width 146 height 15
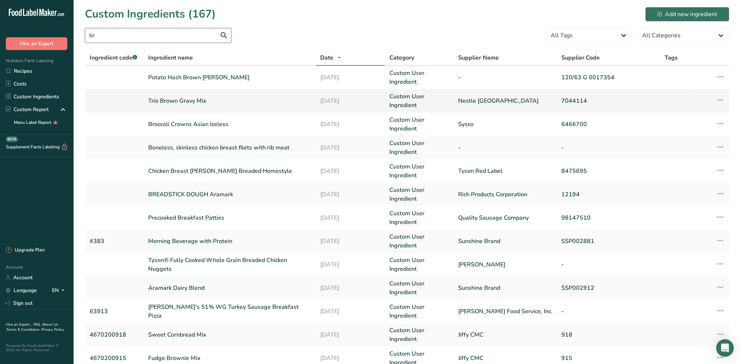
type input "br"
click at [181, 102] on link "Trio Brown Gravy Mix" at bounding box center [229, 101] width 163 height 9
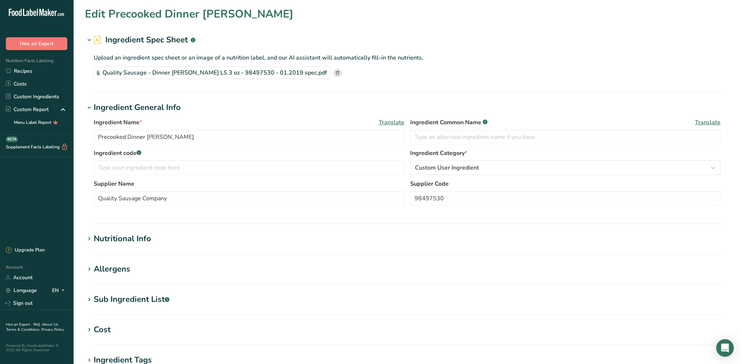
type input "Trio Brown Gravy Mix"
type input "Nestle [GEOGRAPHIC_DATA]"
type input "7044114"
type input "6"
type input "20"
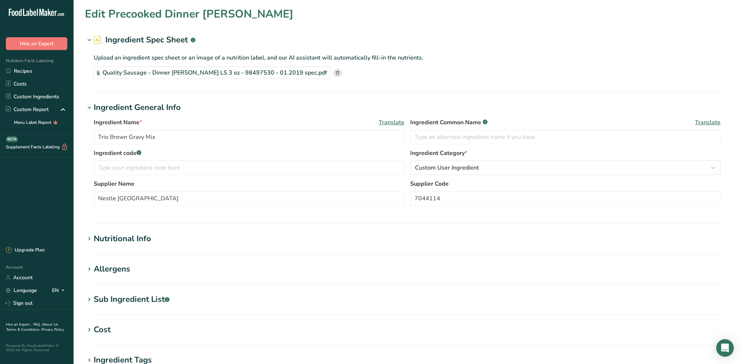
type KJ "83.68"
type Fat "0.5"
type Fat "0"
type input "0"
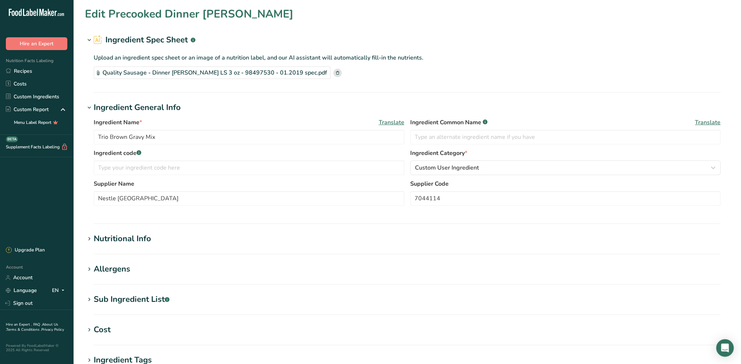
type input "290"
type Carbohydrates "4"
type Fiber "0"
type Sugars "0"
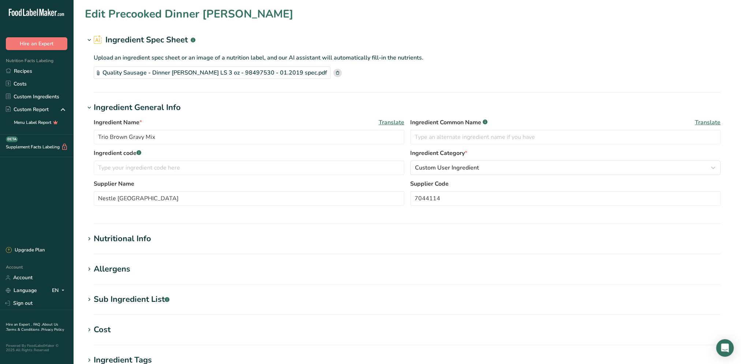
type input "0"
click at [123, 240] on div "Nutritional Info" at bounding box center [122, 239] width 57 height 12
